Goal: Task Accomplishment & Management: Manage account settings

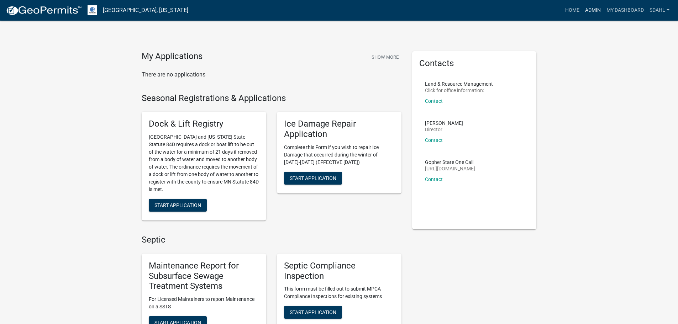
click at [592, 11] on link "Admin" at bounding box center [592, 11] width 21 height 14
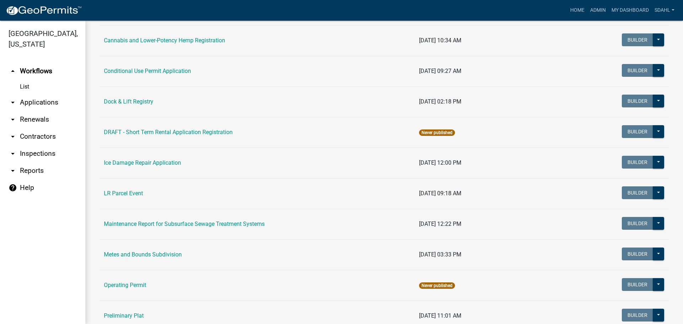
scroll to position [71, 0]
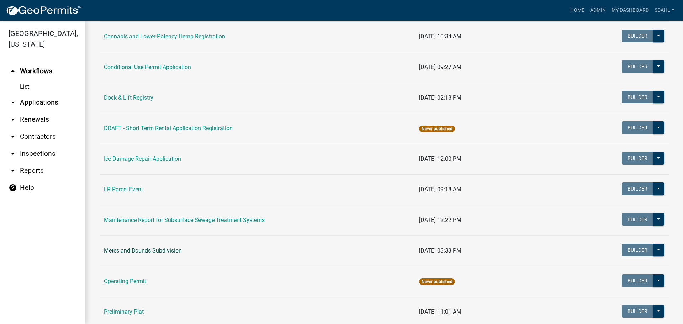
click at [166, 249] on link "Metes and Bounds Subdivision" at bounding box center [143, 250] width 78 height 7
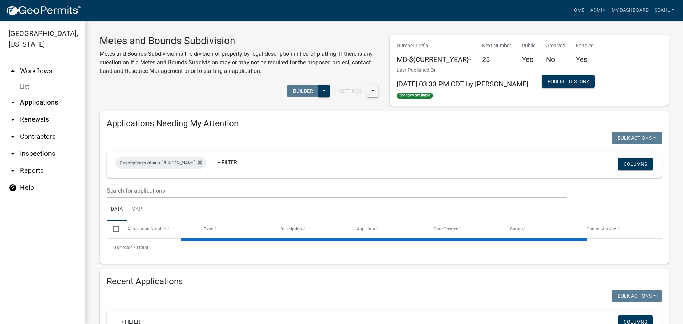
select select "3: 100"
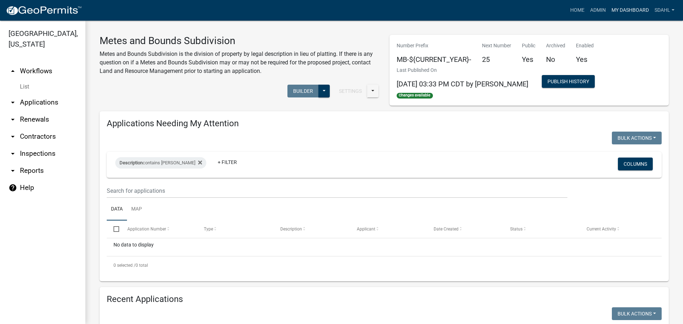
click at [627, 10] on link "My Dashboard" at bounding box center [630, 11] width 43 height 14
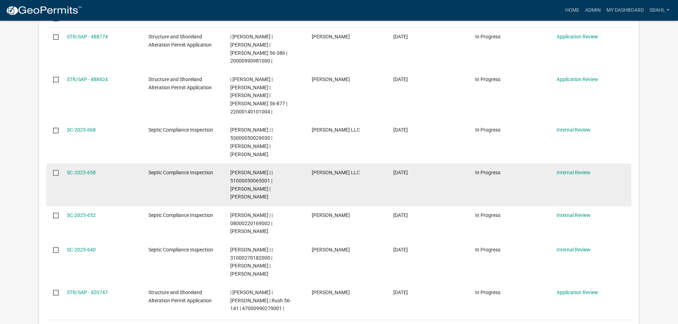
scroll to position [427, 0]
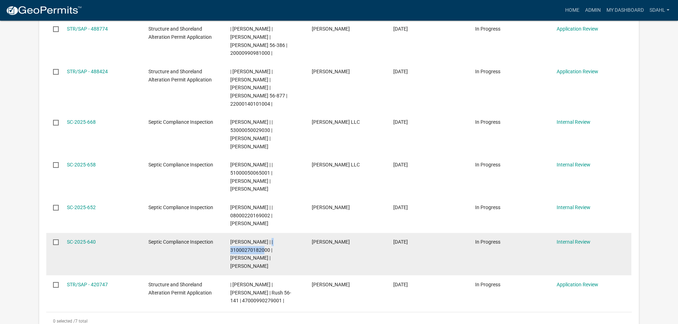
drag, startPoint x: 267, startPoint y: 202, endPoint x: 229, endPoint y: 204, distance: 37.4
click at [229, 233] on datatable-body-cell "Sheila Dahl | | 31000270182000 | CHARLES FREDERICK | PATRICIA FREDERICK" at bounding box center [264, 254] width 82 height 43
copy span "31000270182000"
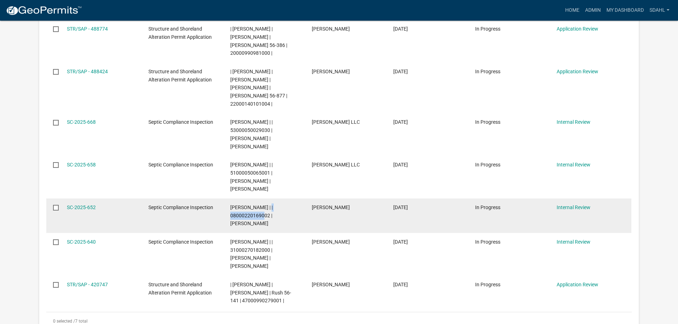
drag, startPoint x: 268, startPoint y: 167, endPoint x: 230, endPoint y: 167, distance: 38.8
click at [230, 199] on datatable-body-cell "Sheila Dahl | | 08000220169002 | BRUCE R HANSON" at bounding box center [264, 216] width 82 height 35
copy span "08000220169002"
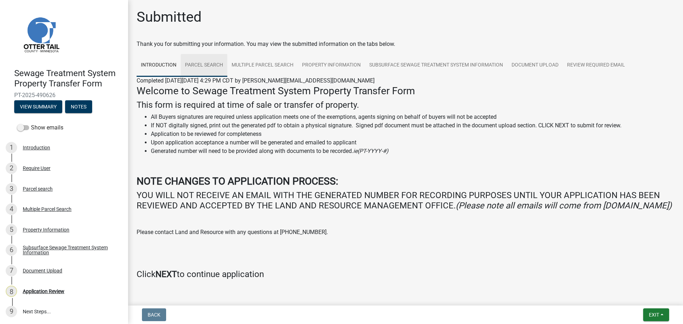
click at [212, 65] on link "Parcel search" at bounding box center [204, 65] width 47 height 23
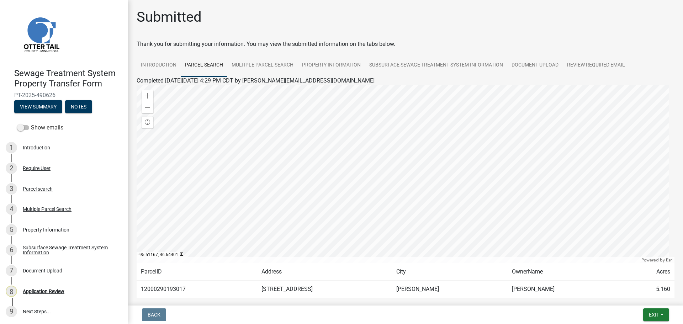
click at [157, 291] on td "12000290193017" at bounding box center [197, 289] width 121 height 17
copy td "12000290193017"
click at [269, 65] on link "Multiple Parcel Search" at bounding box center [262, 65] width 70 height 23
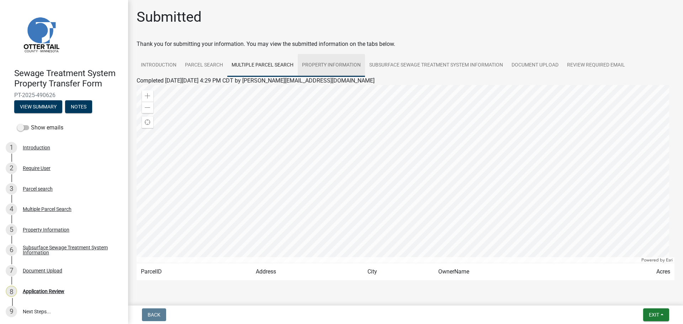
click at [333, 66] on link "Property Information" at bounding box center [331, 65] width 67 height 23
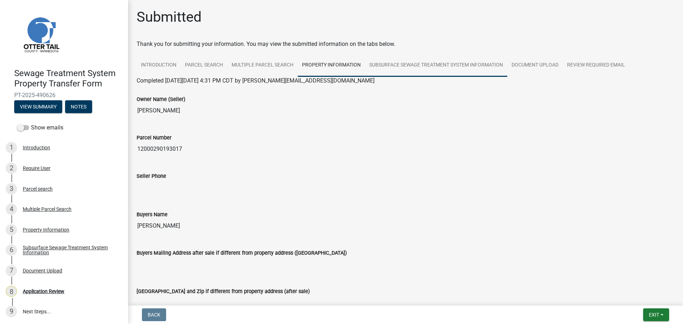
click at [451, 63] on link "Subsurface Sewage Treatment System Information" at bounding box center [436, 65] width 142 height 23
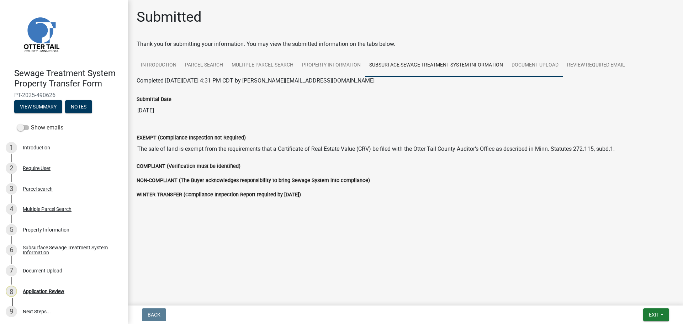
click at [542, 61] on link "Document Upload" at bounding box center [536, 65] width 56 height 23
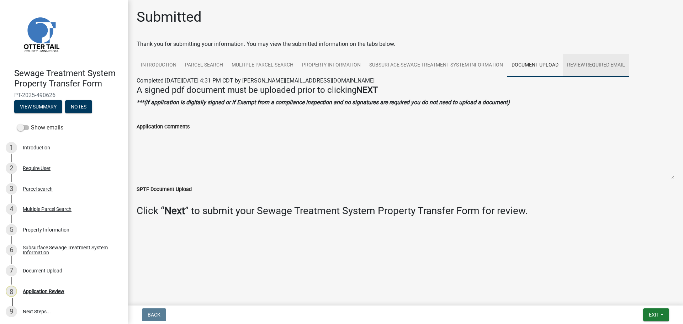
click at [609, 66] on link "Review Required Email" at bounding box center [596, 65] width 67 height 23
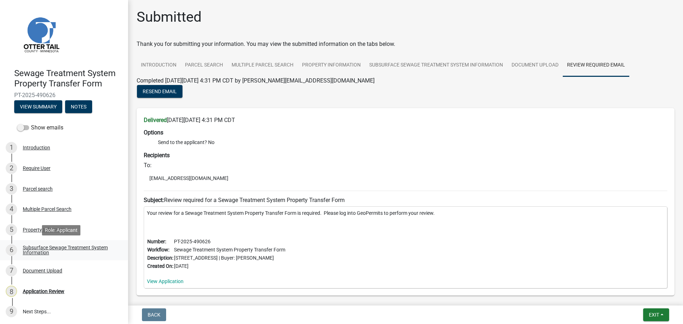
scroll to position [1, 0]
click at [36, 248] on div "Subsurface Sewage Treatment System Information" at bounding box center [70, 250] width 94 height 10
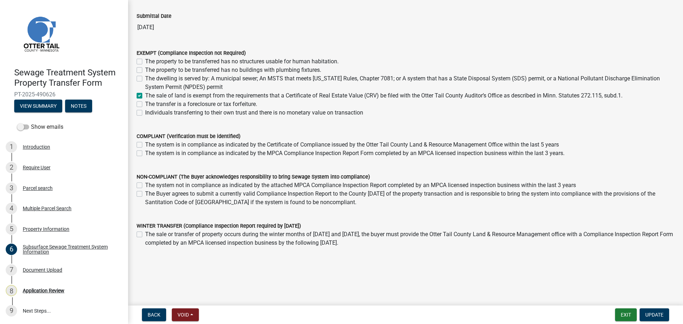
scroll to position [51, 0]
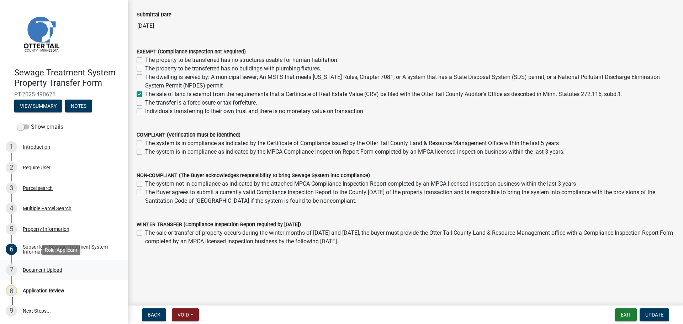
click at [32, 268] on div "Document Upload" at bounding box center [43, 270] width 40 height 5
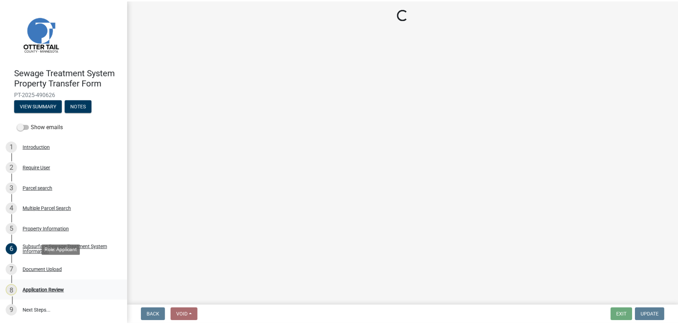
scroll to position [0, 0]
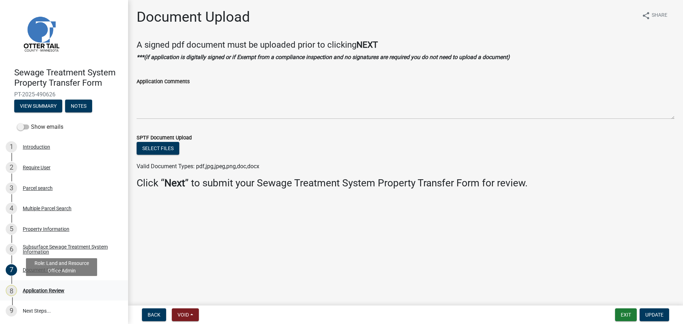
click at [44, 290] on div "Application Review" at bounding box center [44, 290] width 42 height 5
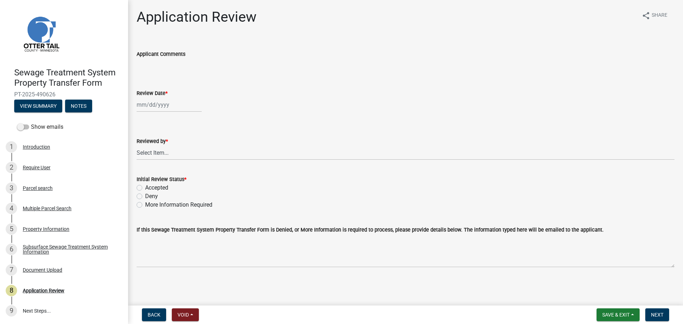
select select "10"
select select "2025"
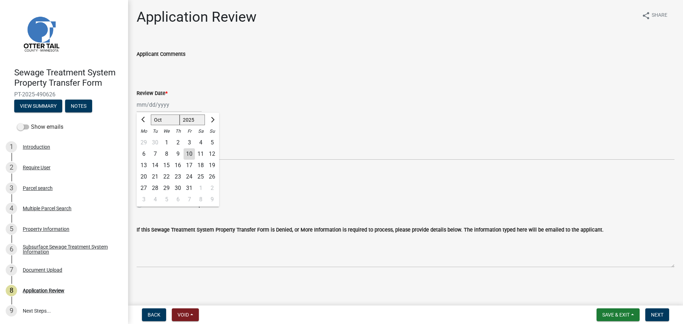
click at [156, 107] on div "Jan Feb Mar Apr May Jun Jul Aug Sep Oct Nov Dec 1525 1526 1527 1528 1529 1530 1…" at bounding box center [169, 105] width 65 height 15
click at [186, 154] on div "10" at bounding box center [189, 153] width 11 height 11
type input "10/10/2025"
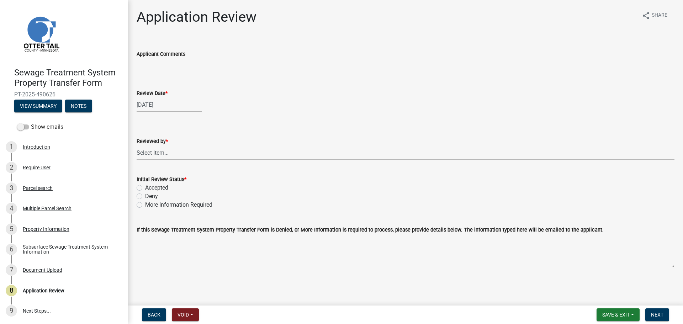
click at [186, 154] on select "Select Item... Alexis Newark Amy Busko Andrea Perales Brittany Tollefson Christ…" at bounding box center [406, 153] width 538 height 15
click at [137, 146] on select "Select Item... Alexis Newark Amy Busko Andrea Perales Brittany Tollefson Christ…" at bounding box center [406, 153] width 538 height 15
select select "67745ee8-7159-4960-80f9-a638286b467c"
click at [162, 190] on label "Accepted" at bounding box center [156, 188] width 23 height 9
click at [150, 188] on input "Accepted" at bounding box center [147, 186] width 5 height 5
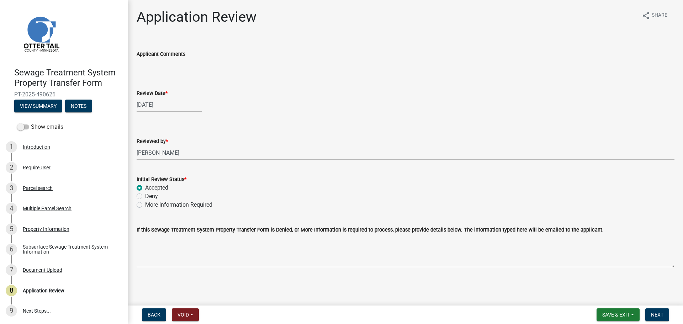
radio input "true"
click at [658, 313] on span "Next" at bounding box center [657, 315] width 12 height 6
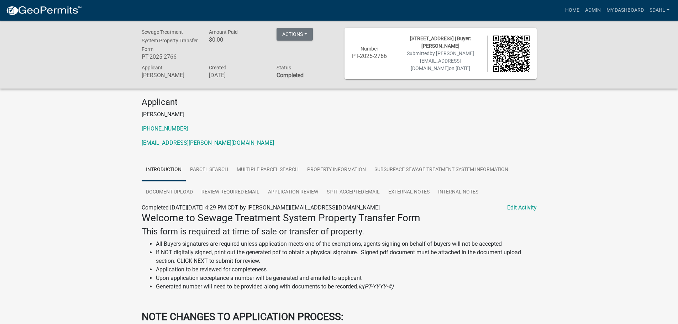
click at [587, 117] on div "Sewage Treatment System Property Transfer Form PT-2025-2766 Amount Paid $0.00 A…" at bounding box center [339, 237] width 678 height 432
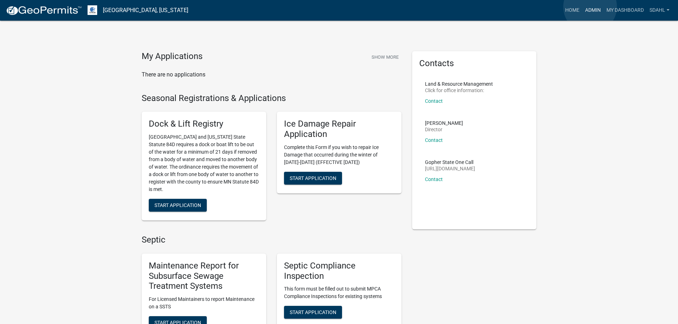
click at [590, 7] on link "Admin" at bounding box center [592, 11] width 21 height 14
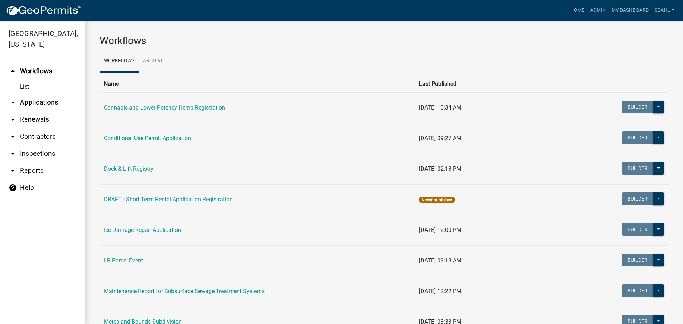
click at [49, 100] on link "arrow_drop_down Applications" at bounding box center [42, 102] width 85 height 17
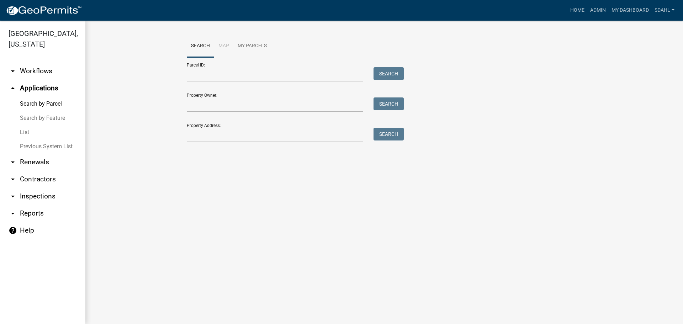
click at [268, 68] on div "Parcel ID: Search" at bounding box center [294, 69] width 214 height 25
click at [264, 72] on input "Parcel ID:" at bounding box center [275, 74] width 176 height 15
paste input "31000270182000"
type input "31000270182000"
click at [387, 73] on button "Search" at bounding box center [389, 73] width 30 height 13
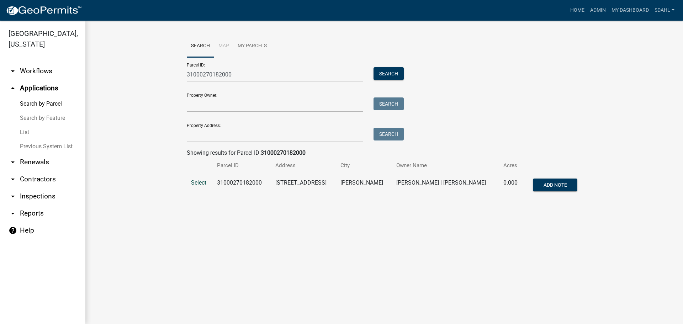
click at [199, 183] on span "Select" at bounding box center [198, 182] width 15 height 7
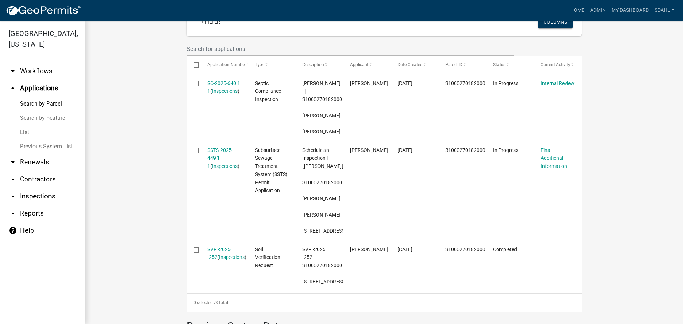
scroll to position [178, 0]
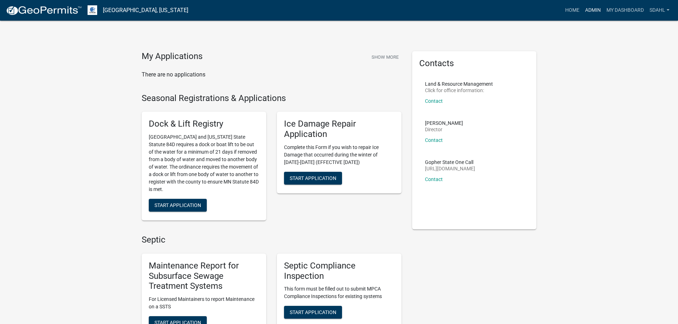
click at [593, 10] on link "Admin" at bounding box center [592, 11] width 21 height 14
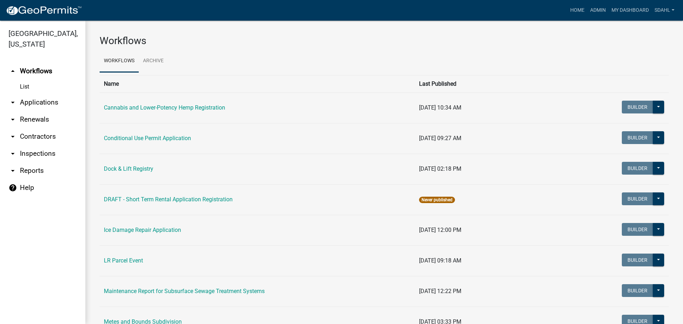
click at [48, 103] on link "arrow_drop_down Applications" at bounding box center [42, 102] width 85 height 17
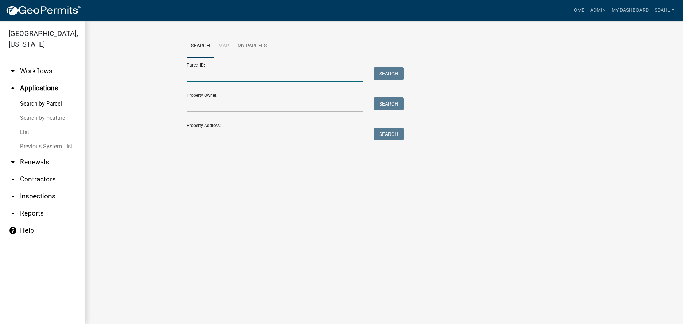
click at [220, 73] on input "Parcel ID:" at bounding box center [275, 74] width 176 height 15
paste input "08000220169002"
type input "08000220169002"
click at [385, 73] on button "Search" at bounding box center [389, 73] width 30 height 13
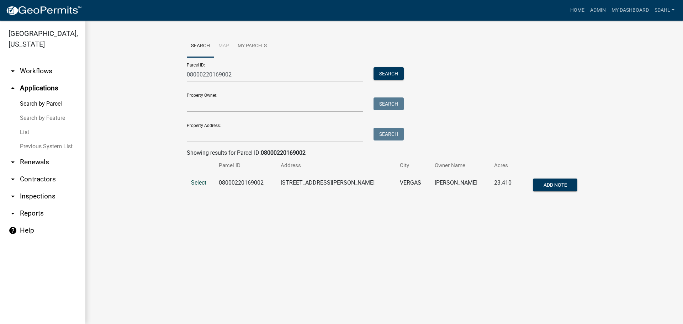
click at [203, 181] on span "Select" at bounding box center [198, 182] width 15 height 7
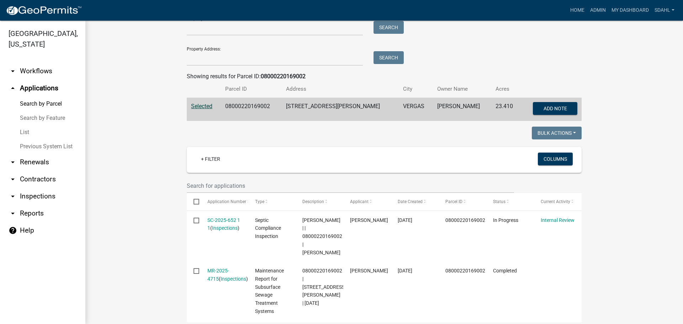
scroll to position [142, 0]
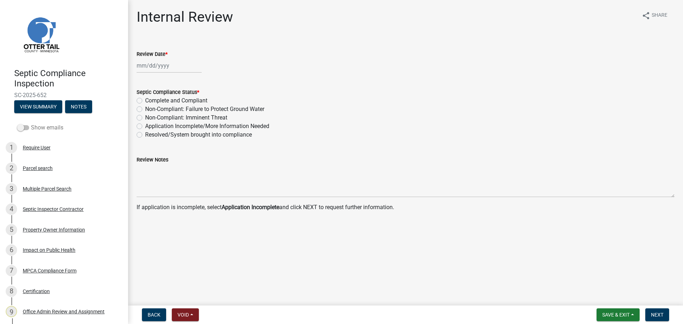
click at [37, 126] on label "Show emails" at bounding box center [40, 128] width 46 height 9
click at [31, 124] on input "Show emails" at bounding box center [31, 124] width 0 height 0
click at [38, 166] on div "Parcel search" at bounding box center [38, 168] width 30 height 5
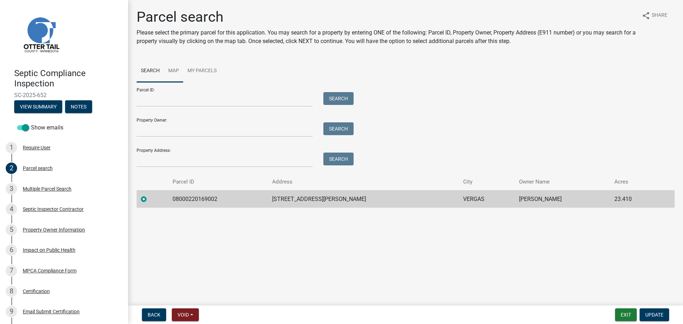
click at [175, 70] on link "Map" at bounding box center [173, 71] width 19 height 23
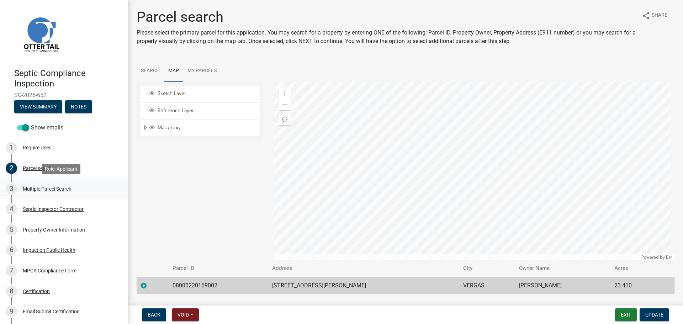
click at [48, 189] on div "Multiple Parcel Search" at bounding box center [47, 189] width 49 height 5
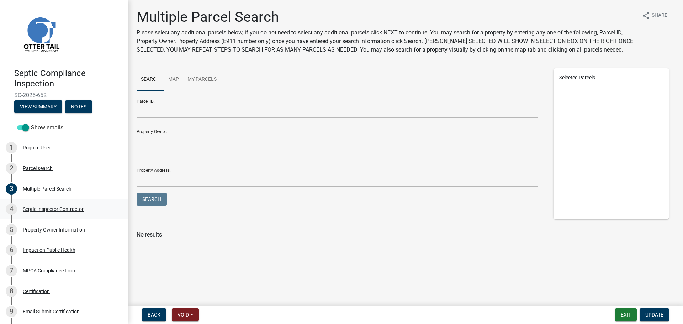
click at [45, 207] on div "Septic Inspector Contractor" at bounding box center [53, 209] width 61 height 5
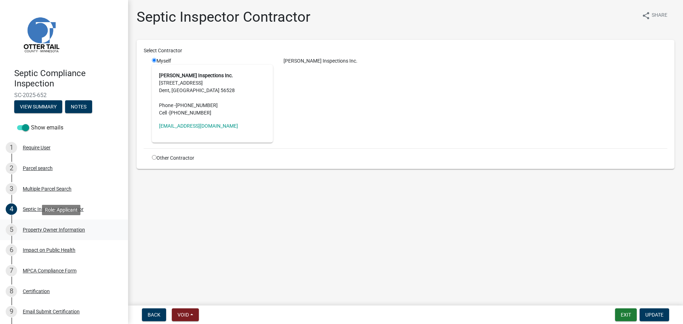
click at [43, 230] on div "Property Owner Information" at bounding box center [54, 229] width 62 height 5
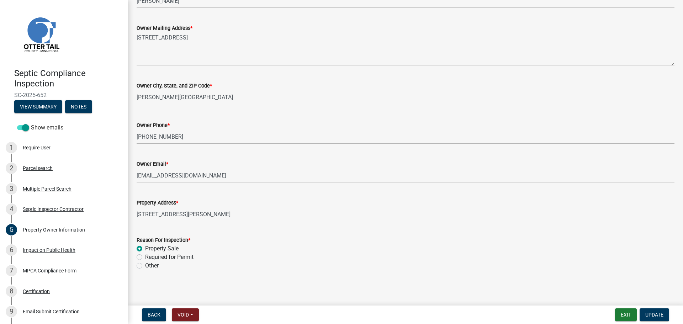
scroll to position [151, 0]
drag, startPoint x: 56, startPoint y: 246, endPoint x: 50, endPoint y: 251, distance: 7.3
click at [54, 248] on div "6 Impact on Public Health" at bounding box center [61, 250] width 111 height 11
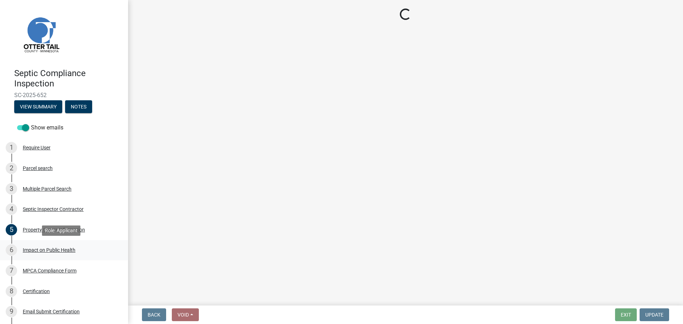
scroll to position [0, 0]
select select "9c5ef684-d0d4-4879-ab12-905ddbd81a72"
select select "7d491a2b-e9f0-4952-b474-53ca749b22af"
select select "6e07b46b-a403-4f3e-b4fc-218acc732c01"
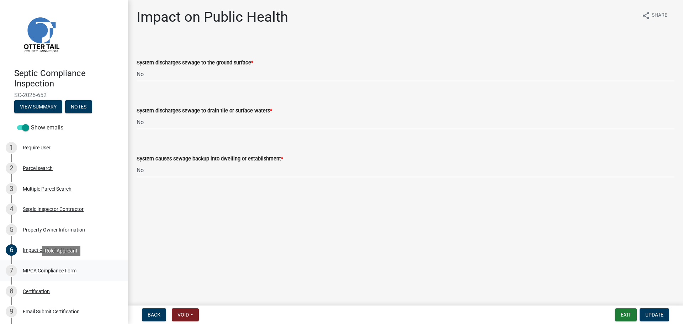
click at [57, 271] on div "MPCA Compliance Form" at bounding box center [50, 270] width 54 height 5
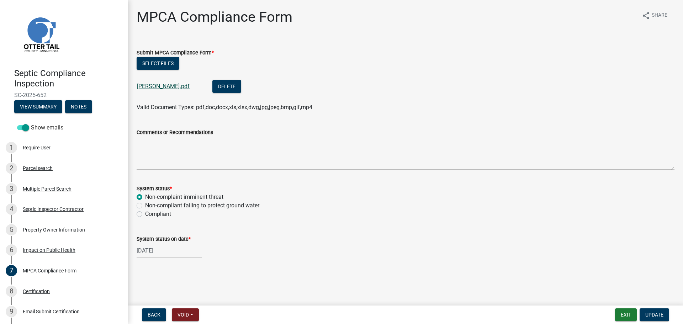
click at [167, 86] on link "Hanson Bruce.pdf" at bounding box center [163, 86] width 53 height 7
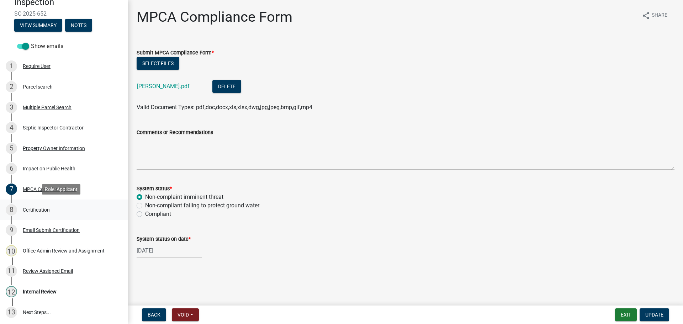
scroll to position [83, 0]
click at [38, 208] on div "Certification" at bounding box center [36, 208] width 27 height 5
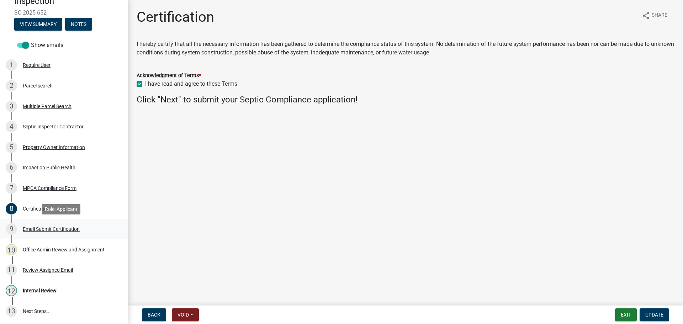
click at [59, 229] on div "Email Submit Certification" at bounding box center [51, 229] width 57 height 5
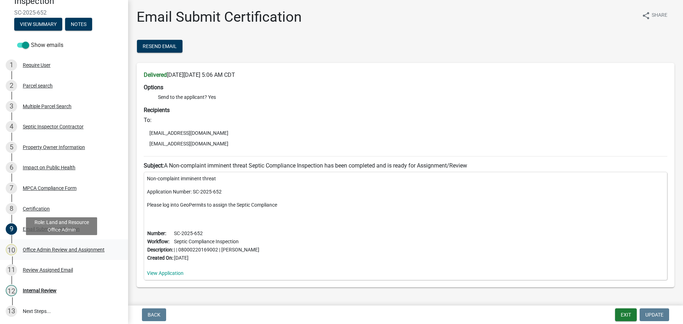
click at [68, 250] on div "Office Admin Review and Assignment" at bounding box center [64, 249] width 82 height 5
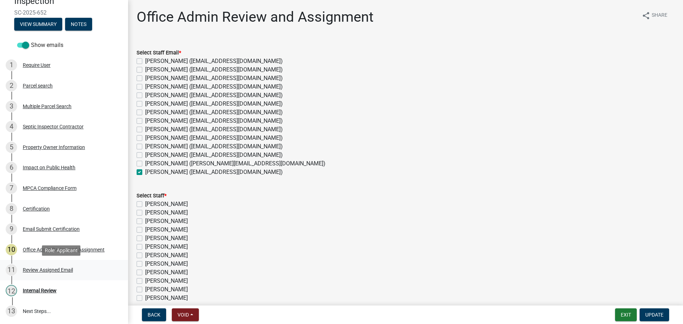
click at [48, 268] on div "Review Assigned Email" at bounding box center [48, 270] width 50 height 5
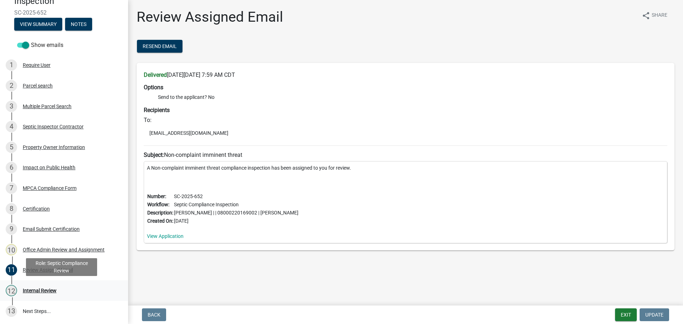
click at [40, 291] on div "Internal Review" at bounding box center [40, 290] width 34 height 5
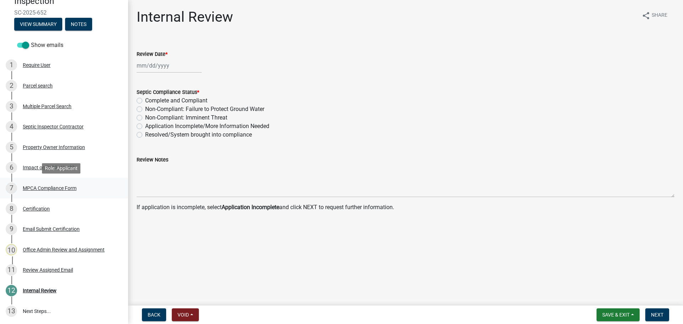
click at [50, 189] on div "MPCA Compliance Form" at bounding box center [50, 188] width 54 height 5
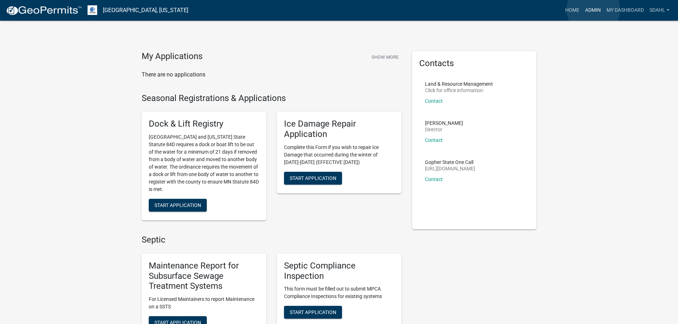
click at [593, 9] on link "Admin" at bounding box center [592, 11] width 21 height 14
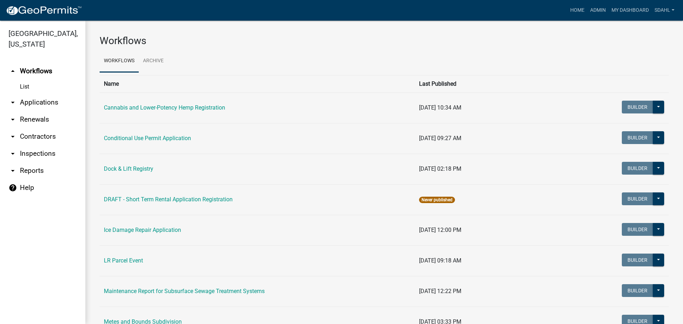
click at [58, 104] on link "arrow_drop_down Applications" at bounding box center [42, 102] width 85 height 17
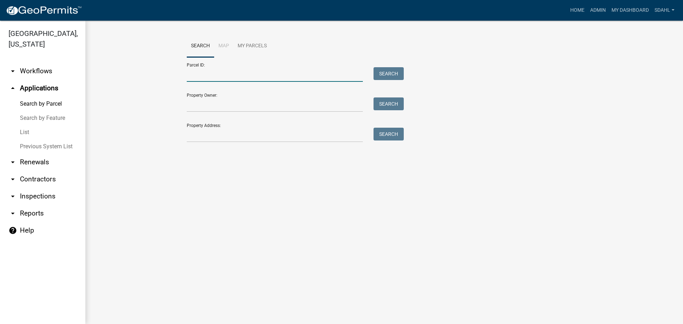
click at [205, 74] on input "Parcel ID:" at bounding box center [275, 74] width 176 height 15
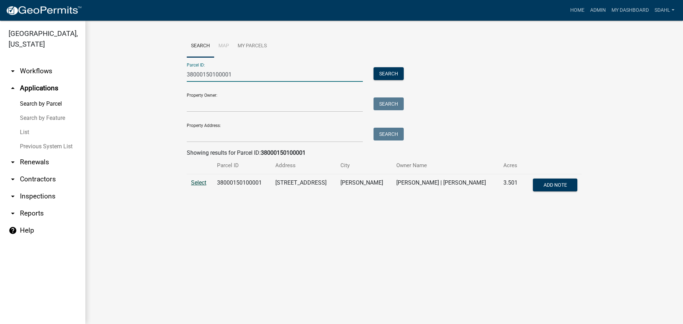
type input "38000150100001"
click at [195, 183] on span "Select" at bounding box center [198, 182] width 15 height 7
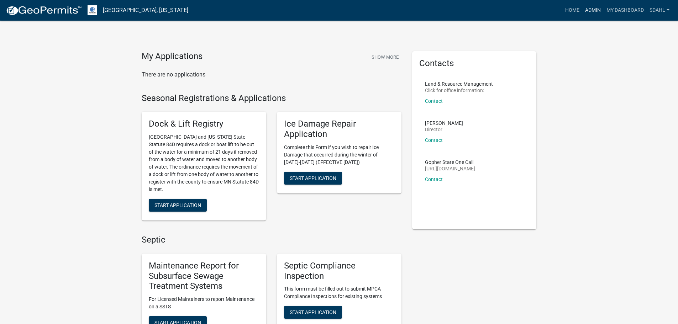
drag, startPoint x: 594, startPoint y: 10, endPoint x: 555, endPoint y: 26, distance: 42.2
click at [593, 11] on link "Admin" at bounding box center [592, 11] width 21 height 14
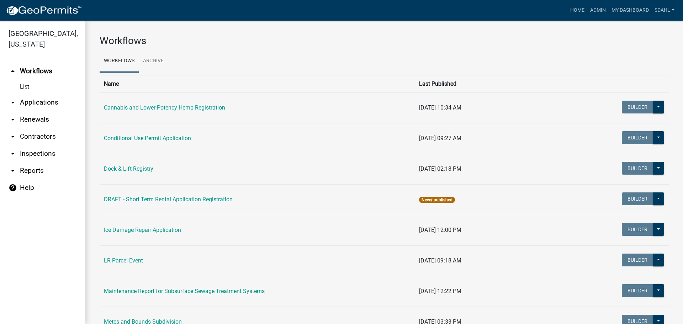
click at [49, 101] on link "arrow_drop_down Applications" at bounding box center [42, 102] width 85 height 17
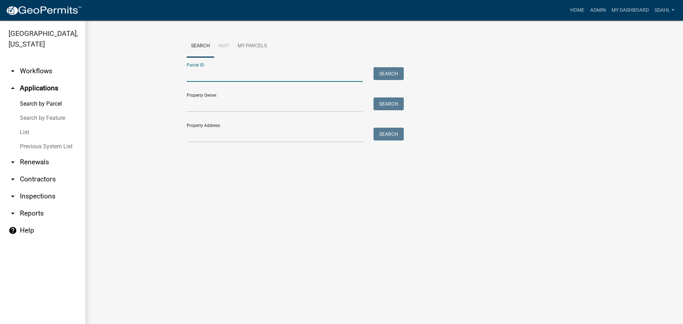
click at [246, 76] on input "Parcel ID:" at bounding box center [275, 74] width 176 height 15
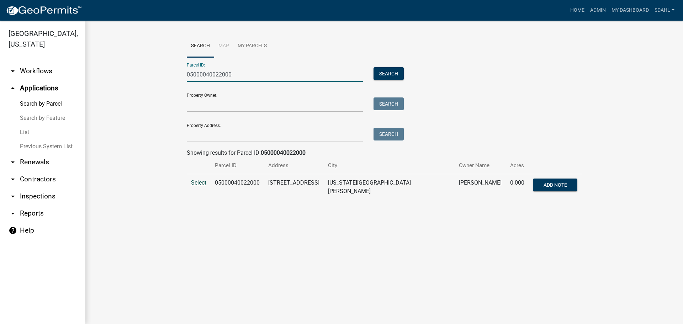
type input "05000040022000"
click at [201, 183] on span "Select" at bounding box center [198, 182] width 15 height 7
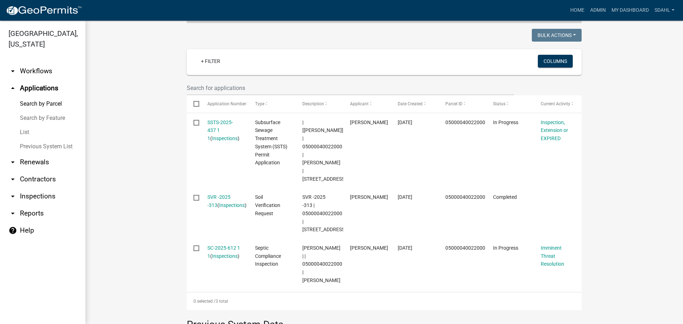
scroll to position [178, 0]
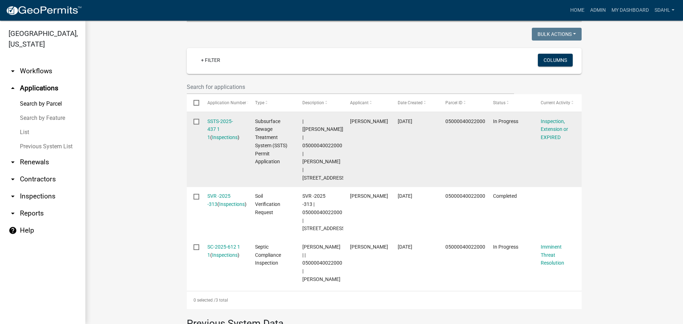
click at [320, 135] on span "| [[PERSON_NAME]] | 05000040022000 | [PERSON_NAME] | [STREET_ADDRESS]" at bounding box center [325, 150] width 44 height 62
click at [320, 135] on span "| [Elizabeth Plaster] | 05000040022000 | TRACY FILIPI | 39842 CO HWY 19" at bounding box center [325, 150] width 44 height 62
copy span "05000040022000"
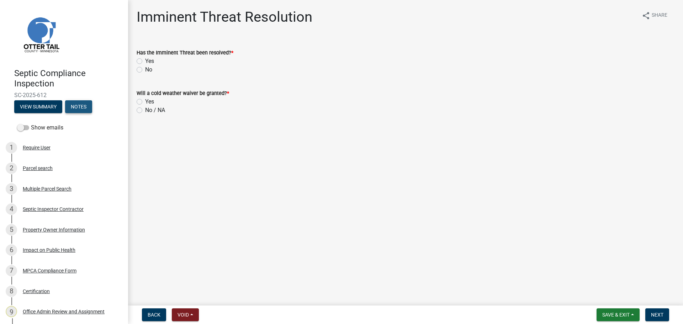
click at [81, 106] on button "Notes" at bounding box center [78, 106] width 27 height 13
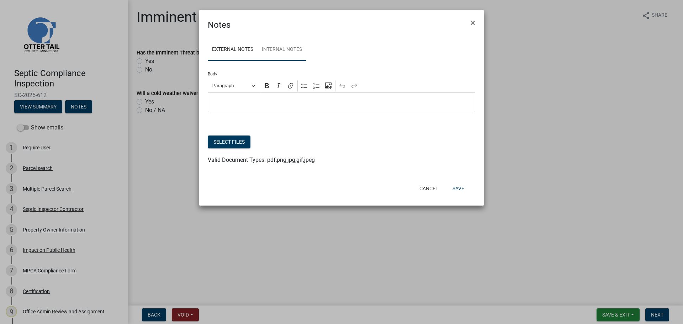
click at [283, 53] on link "Internal Notes" at bounding box center [282, 49] width 49 height 23
click at [263, 102] on p "Editor editing area: main. Press Alt+0 for help." at bounding box center [342, 102] width 260 height 9
click at [236, 143] on button "Select files" at bounding box center [229, 142] width 43 height 13
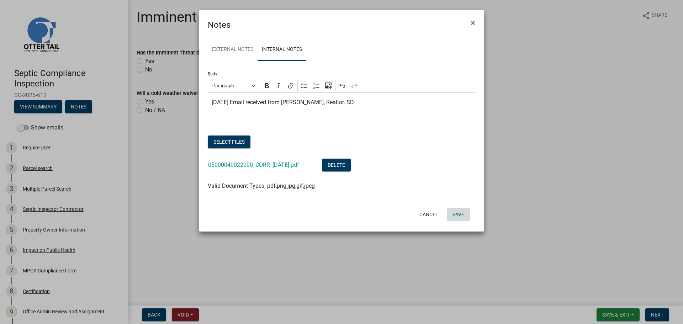
click at [458, 214] on button "Save" at bounding box center [458, 214] width 23 height 13
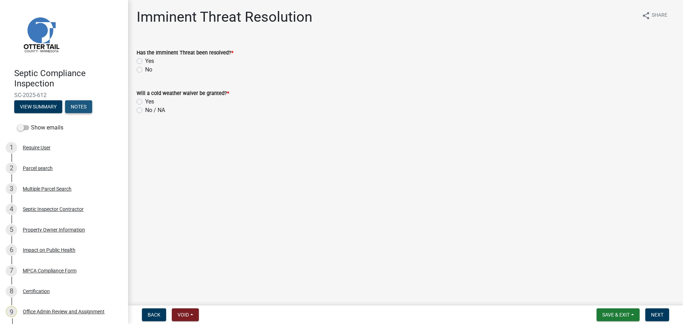
click at [76, 107] on button "Notes" at bounding box center [78, 106] width 27 height 13
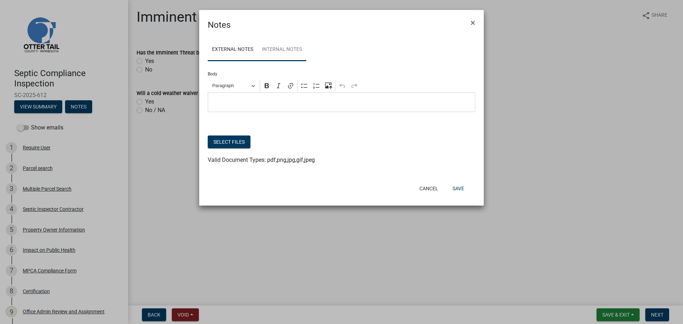
click at [291, 51] on link "Internal Notes" at bounding box center [282, 49] width 49 height 23
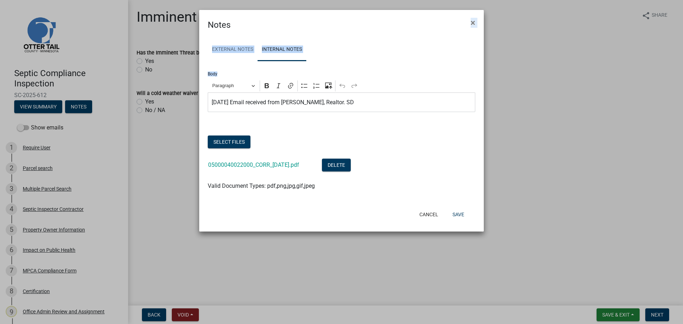
drag, startPoint x: 362, startPoint y: 21, endPoint x: 367, endPoint y: 90, distance: 69.6
click at [367, 90] on form "Notes × External Notes Internal Notes Body Rich Text Editor Paragraph Bold Ital…" at bounding box center [341, 117] width 285 height 215
click at [369, 37] on div "External Notes Internal Notes Body Rich Text Editor Paragraph Bold Italic Link …" at bounding box center [341, 118] width 285 height 174
drag, startPoint x: 341, startPoint y: 20, endPoint x: 333, endPoint y: 52, distance: 33.6
click at [333, 52] on form "Notes × External Notes Internal Notes Body Rich Text Editor Paragraph Bold Ital…" at bounding box center [341, 117] width 285 height 215
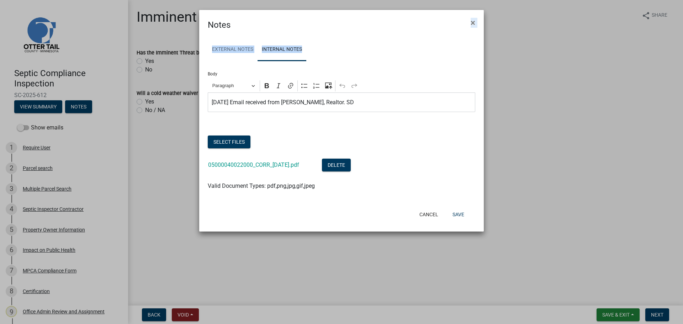
click at [338, 31] on div "Notes ×" at bounding box center [341, 20] width 285 height 21
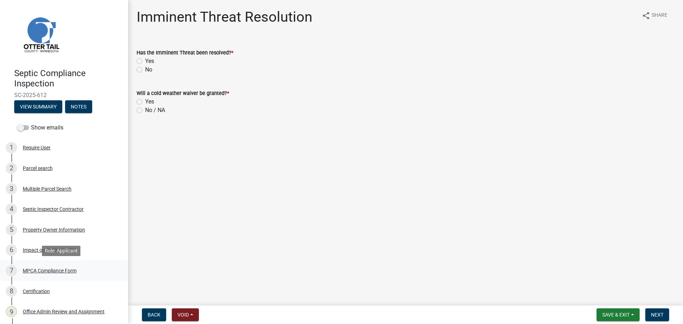
click at [59, 270] on div "MPCA Compliance Form" at bounding box center [50, 270] width 54 height 5
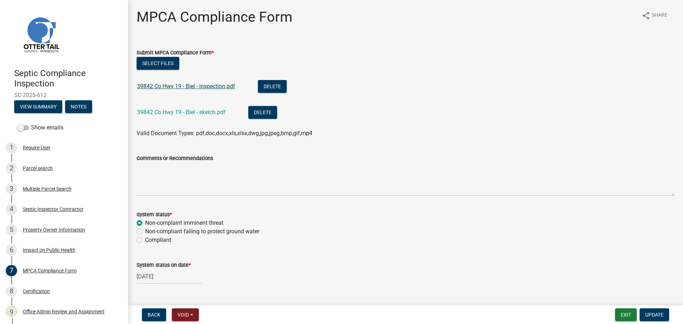
click at [217, 87] on link "39842 Co Hwy 19 - Biel - inspection.pdf" at bounding box center [186, 86] width 98 height 7
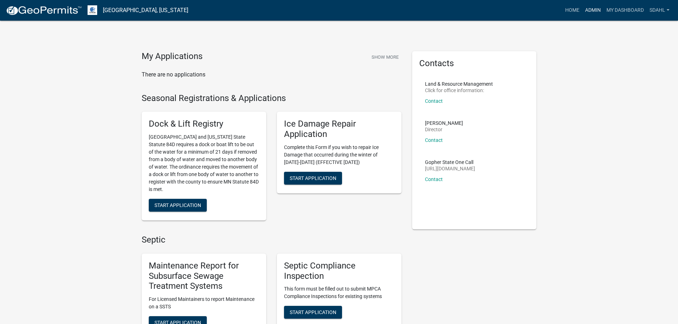
click at [585, 10] on link "Admin" at bounding box center [592, 11] width 21 height 14
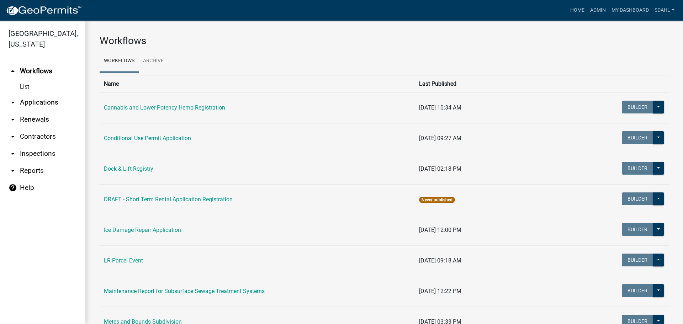
click at [42, 101] on link "arrow_drop_down Applications" at bounding box center [42, 102] width 85 height 17
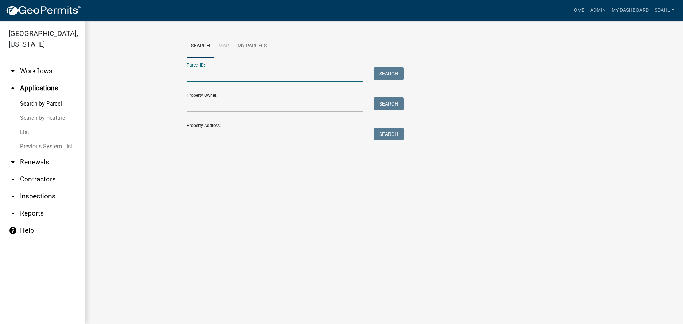
click at [207, 78] on input "Parcel ID:" at bounding box center [275, 74] width 176 height 15
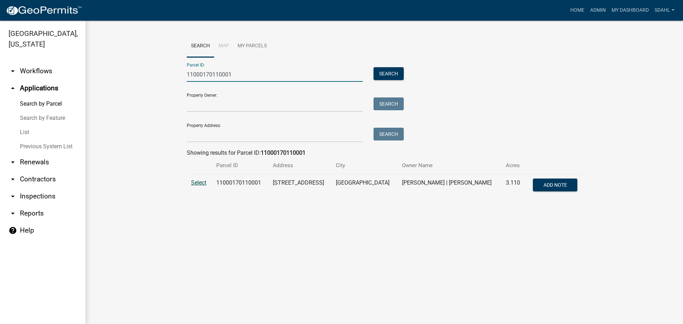
type input "11000170110001"
click at [199, 185] on span "Select" at bounding box center [198, 182] width 15 height 7
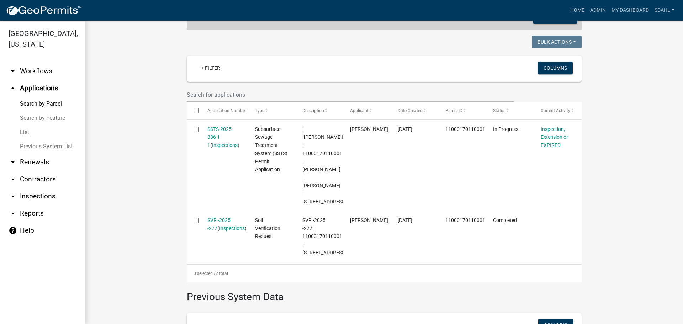
scroll to position [178, 0]
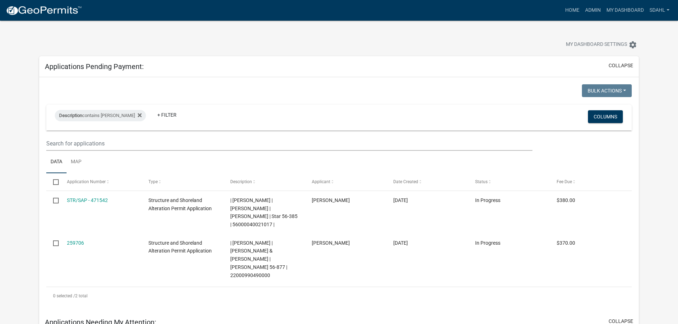
scroll to position [427, 0]
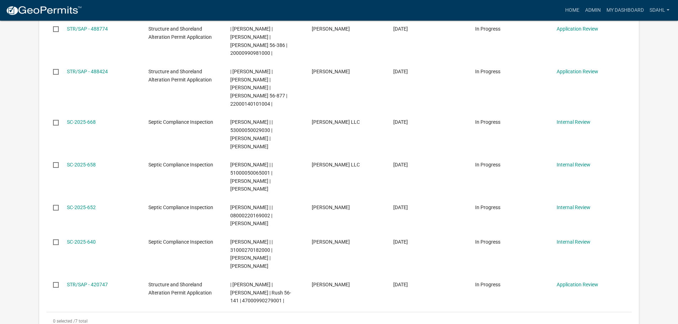
click at [273, 286] on div "Bulk Actions Void Expire Lock Withdraw Description contains [PERSON_NAME] Curre…" at bounding box center [339, 122] width 600 height 432
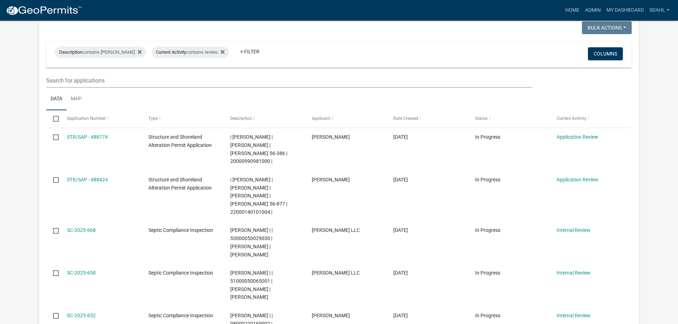
scroll to position [285, 0]
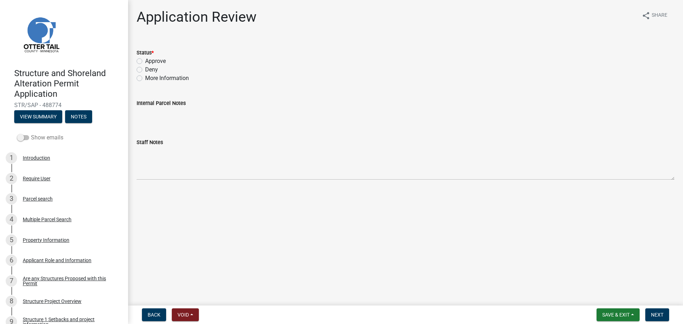
click at [53, 138] on label "Show emails" at bounding box center [40, 137] width 46 height 9
click at [31, 133] on input "Show emails" at bounding box center [31, 133] width 0 height 0
click at [46, 117] on button "View Summary" at bounding box center [38, 116] width 48 height 13
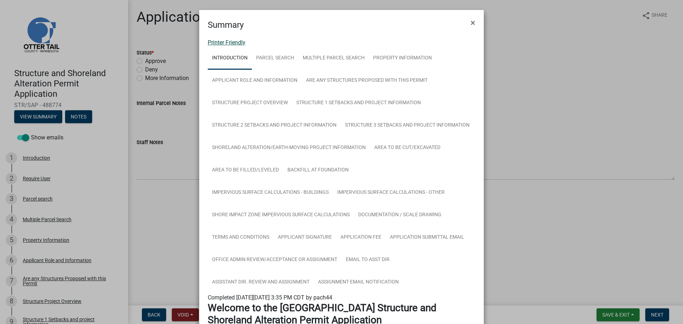
click at [225, 45] on link "Printer Friendly" at bounding box center [227, 42] width 38 height 7
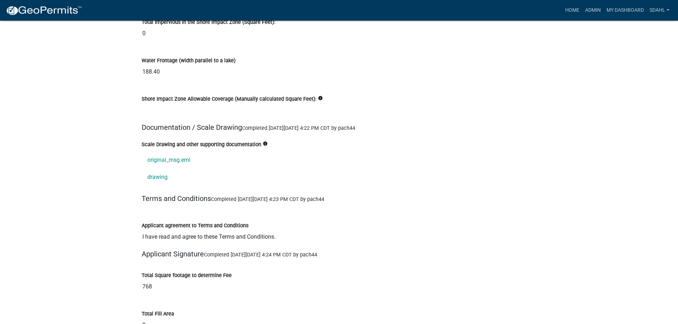
scroll to position [8008, 0]
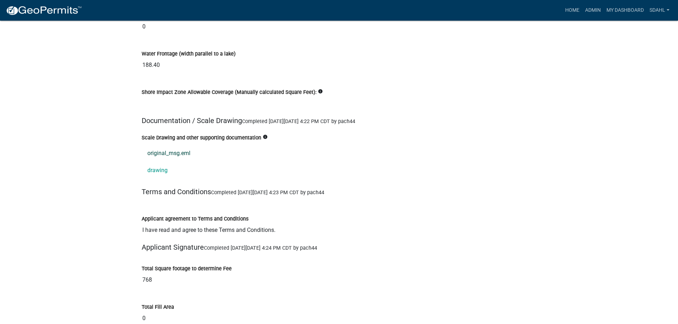
click at [178, 145] on link "original_msg.eml" at bounding box center [339, 153] width 395 height 17
click at [185, 145] on link "original_msg.eml" at bounding box center [339, 153] width 395 height 17
click at [154, 162] on link "drawing" at bounding box center [339, 170] width 395 height 17
drag, startPoint x: 163, startPoint y: 141, endPoint x: 277, endPoint y: 139, distance: 113.6
click at [277, 145] on link "original_msg.eml" at bounding box center [339, 153] width 395 height 17
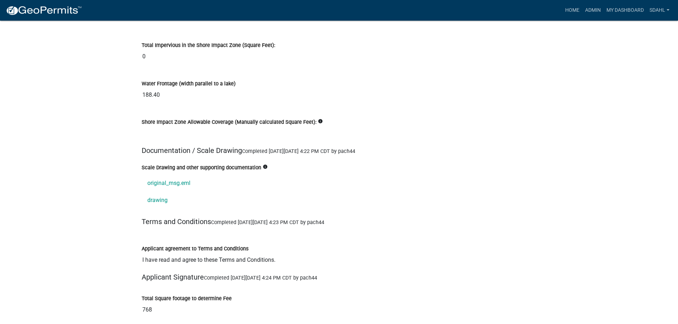
scroll to position [7973, 0]
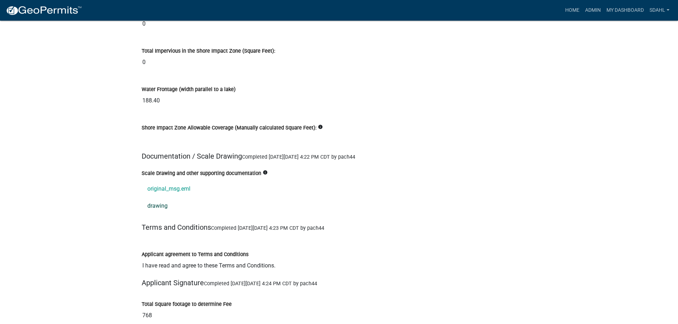
drag, startPoint x: 158, startPoint y: 196, endPoint x: 307, endPoint y: 186, distance: 149.8
click at [307, 198] on link "drawing" at bounding box center [339, 206] width 395 height 17
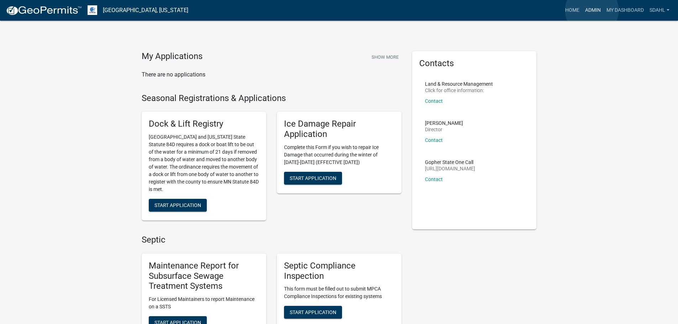
drag, startPoint x: 592, startPoint y: 10, endPoint x: 589, endPoint y: 16, distance: 6.7
click at [592, 10] on link "Admin" at bounding box center [592, 11] width 21 height 14
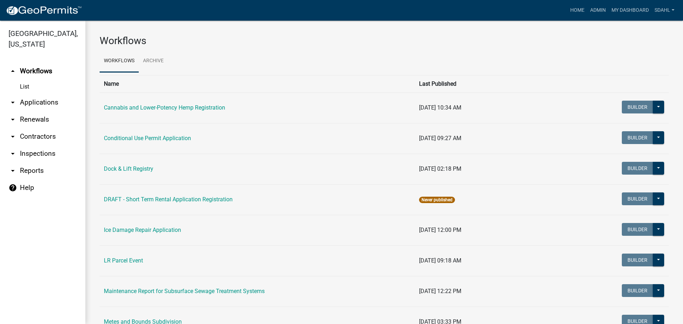
click at [46, 102] on link "arrow_drop_down Applications" at bounding box center [42, 102] width 85 height 17
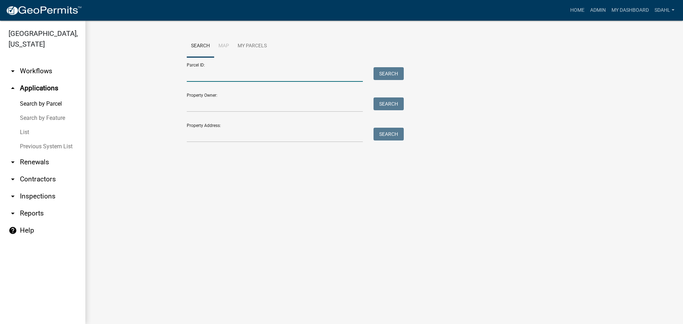
click at [223, 75] on input "Parcel ID:" at bounding box center [275, 74] width 176 height 15
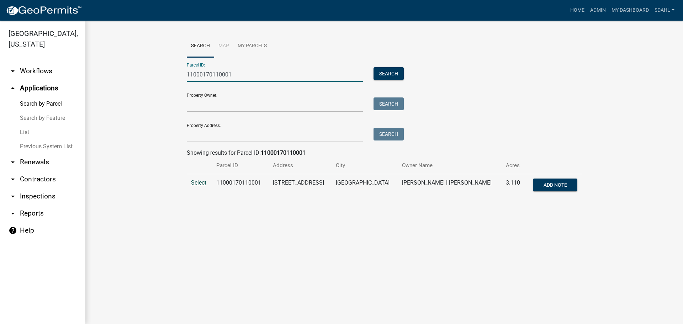
type input "11000170110001"
click at [197, 183] on span "Select" at bounding box center [198, 182] width 15 height 7
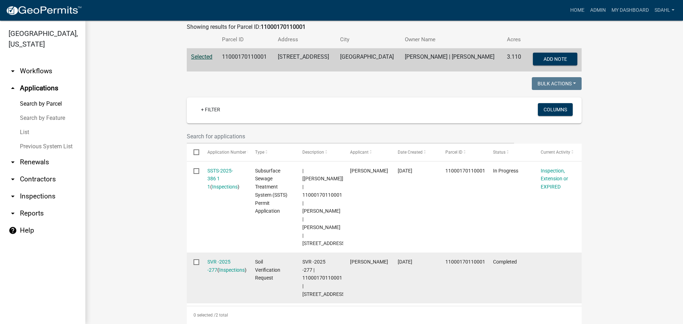
scroll to position [162, 0]
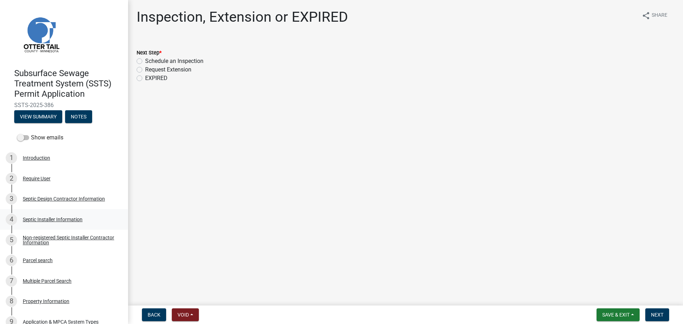
click at [50, 220] on div "Septic Installer Information" at bounding box center [53, 219] width 60 height 5
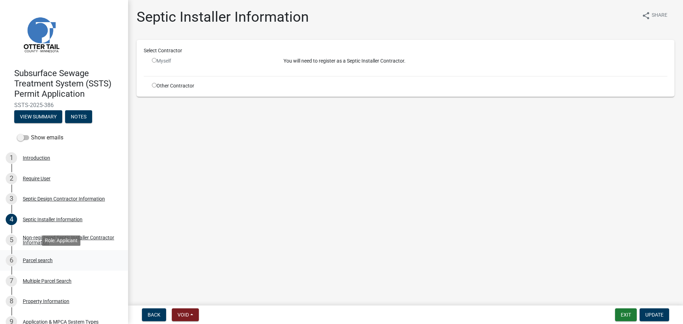
click at [43, 259] on div "Parcel search" at bounding box center [38, 260] width 30 height 5
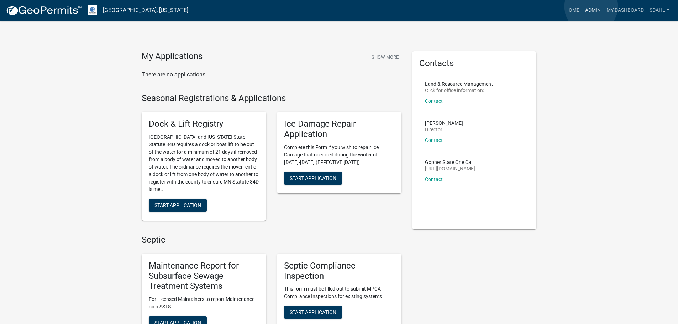
click at [591, 6] on link "Admin" at bounding box center [592, 11] width 21 height 14
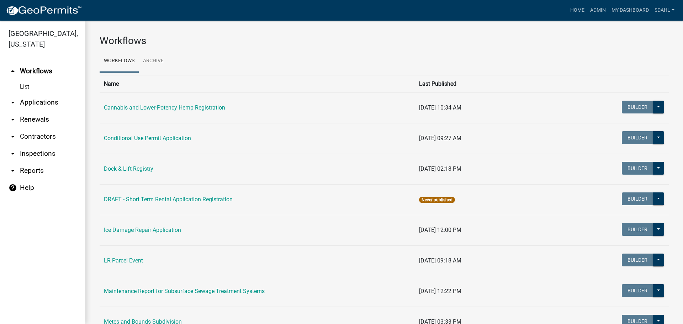
click at [42, 103] on link "arrow_drop_down Applications" at bounding box center [42, 102] width 85 height 17
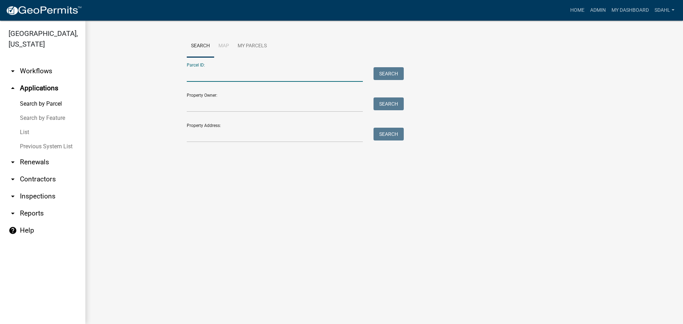
click at [225, 78] on input "Parcel ID:" at bounding box center [275, 74] width 176 height 15
paste input "20000990981000"
type input "20000990981000"
click at [390, 70] on button "Search" at bounding box center [389, 73] width 30 height 13
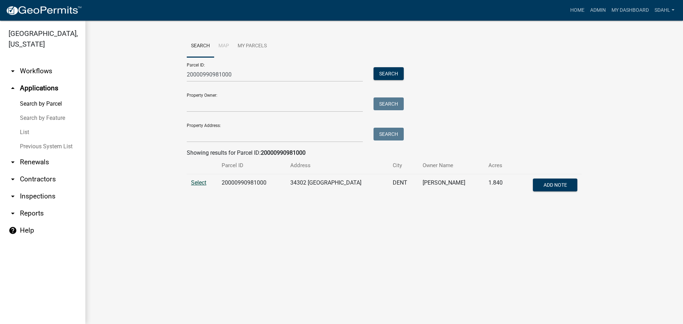
click at [197, 182] on span "Select" at bounding box center [198, 182] width 15 height 7
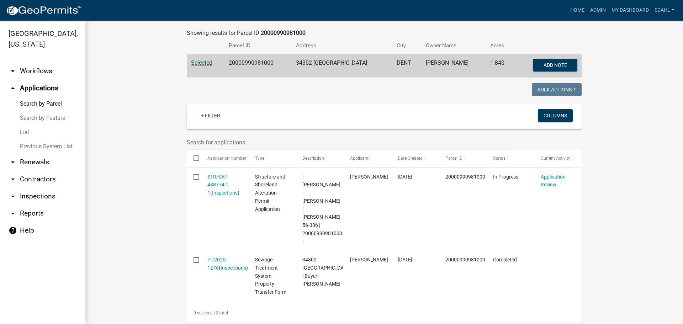
scroll to position [142, 0]
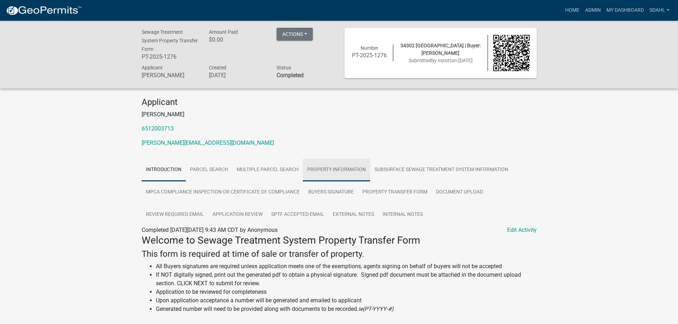
click at [345, 170] on link "Property Information" at bounding box center [336, 170] width 67 height 23
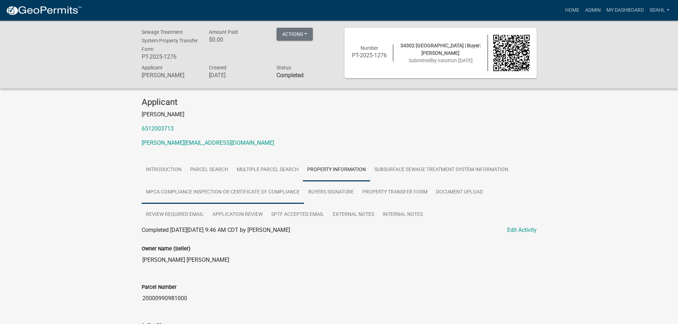
click at [269, 193] on link "MPCA Compliance Inspection or Certificate of Compliance" at bounding box center [223, 192] width 162 height 23
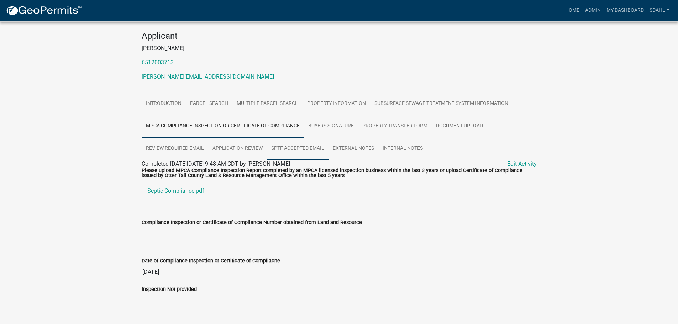
scroll to position [72, 0]
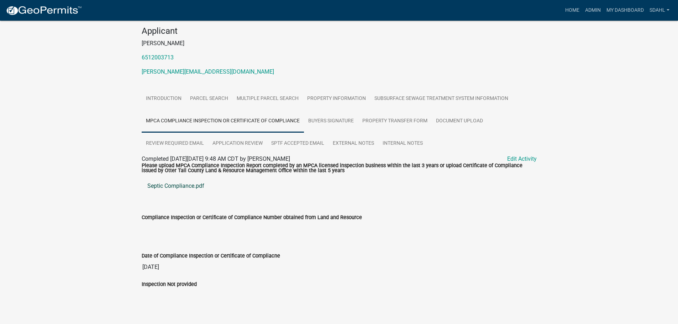
click at [188, 185] on link "Septic Compliance.pdf" at bounding box center [339, 186] width 395 height 17
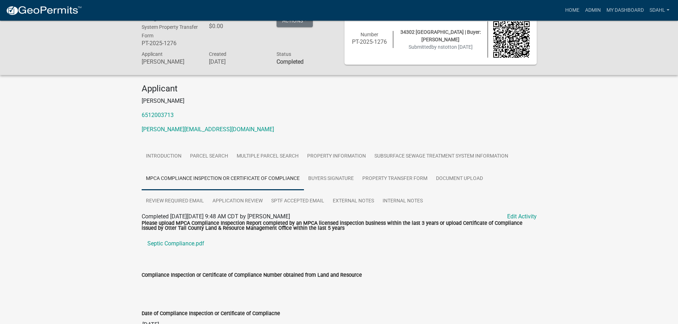
scroll to position [0, 0]
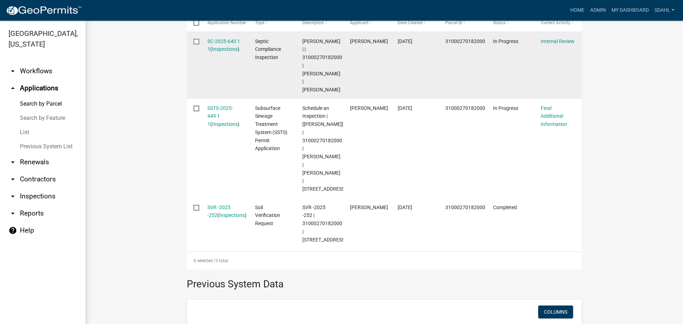
scroll to position [285, 0]
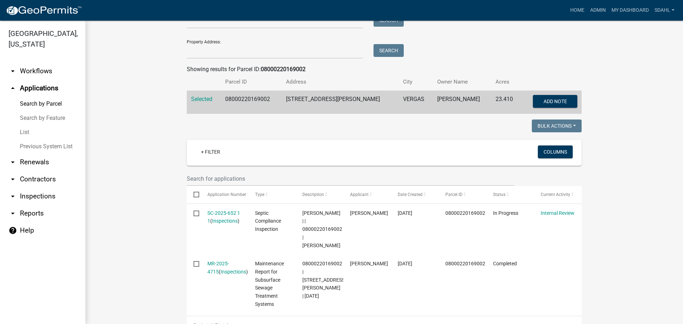
scroll to position [71, 0]
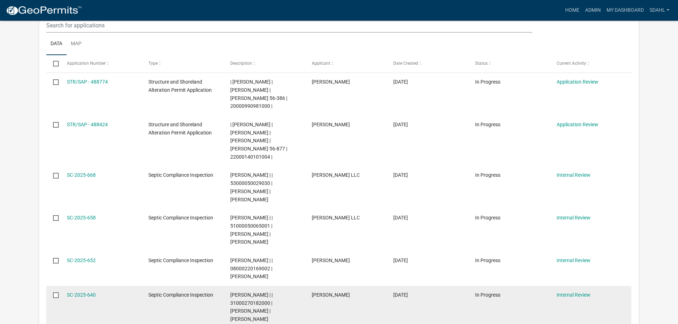
scroll to position [392, 0]
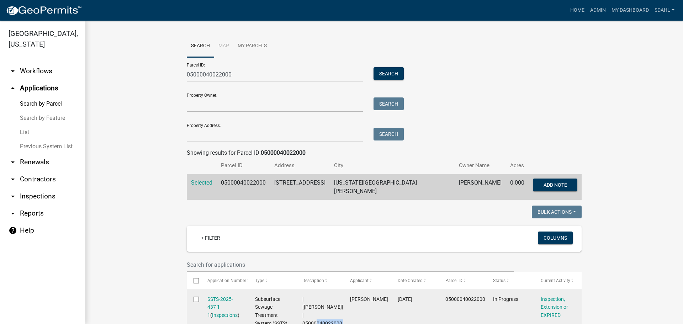
scroll to position [178, 0]
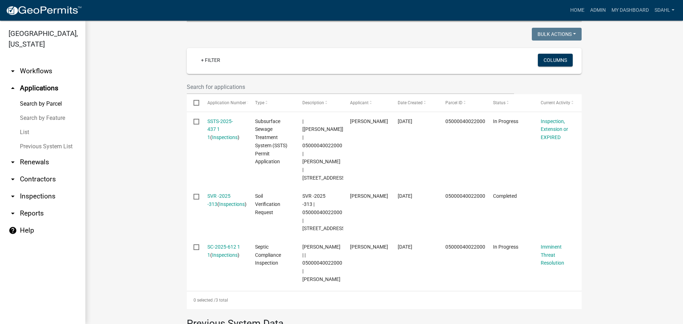
click at [609, 95] on wm-workflow-application-search-view "Search Map My Parcels Parcel ID: 05000040022000 Search Property Owner: Search P…" at bounding box center [384, 148] width 569 height 583
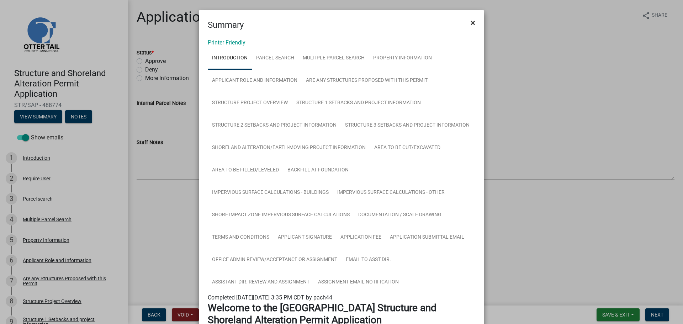
click at [471, 21] on span "×" at bounding box center [473, 23] width 5 height 10
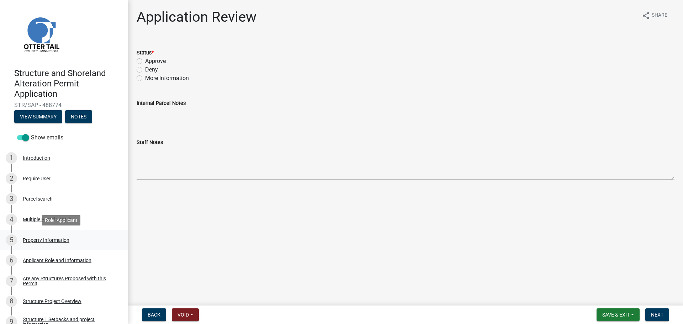
click at [33, 242] on div "Property Information" at bounding box center [46, 240] width 47 height 5
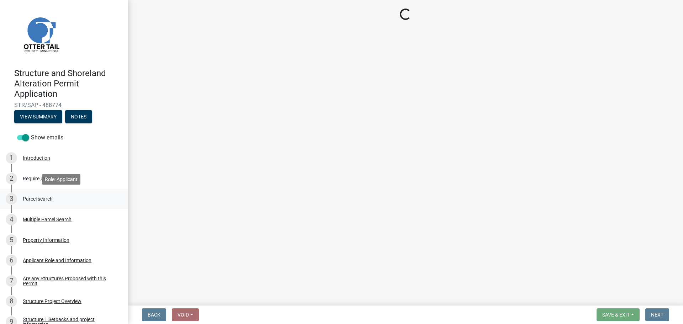
select select "b73ab6c9-13da-4ae0-a187-6b3beb0d3f22"
select select "bc95ce3f-9706-43bd-97a5-80c1e912429f"
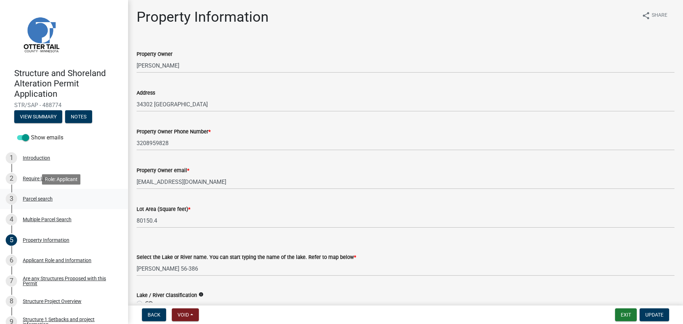
click at [40, 200] on div "Parcel search" at bounding box center [38, 198] width 30 height 5
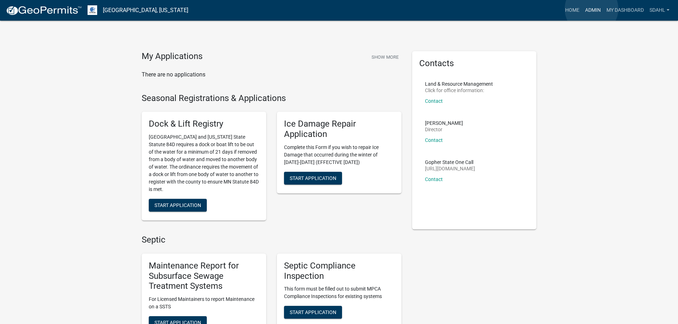
click at [592, 9] on link "Admin" at bounding box center [592, 11] width 21 height 14
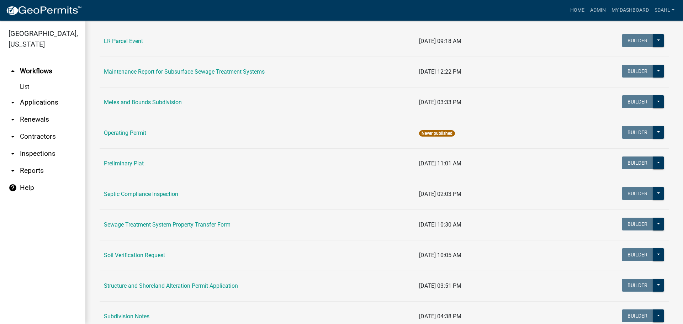
scroll to position [285, 0]
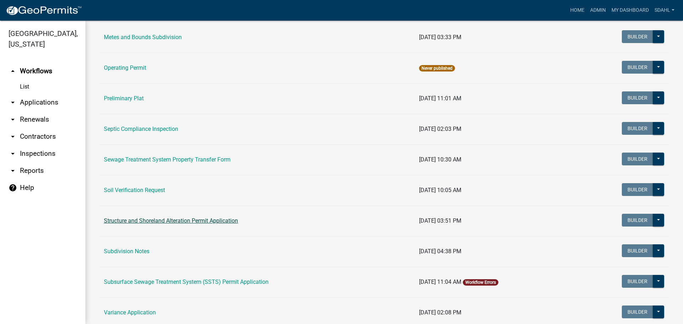
click at [186, 222] on link "Structure and Shoreland Alteration Permit Application" at bounding box center [171, 220] width 134 height 7
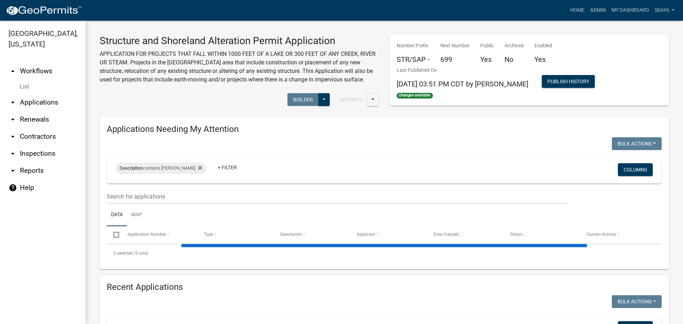
scroll to position [100, 0]
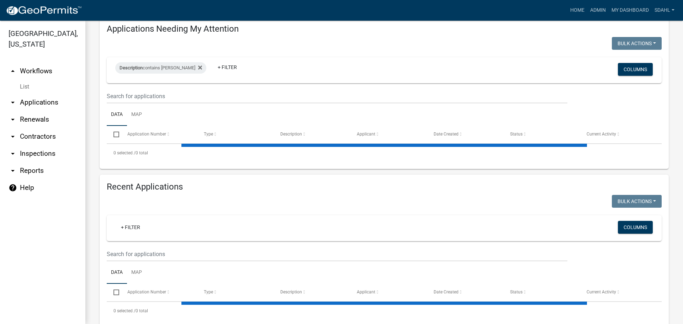
select select "3: 100"
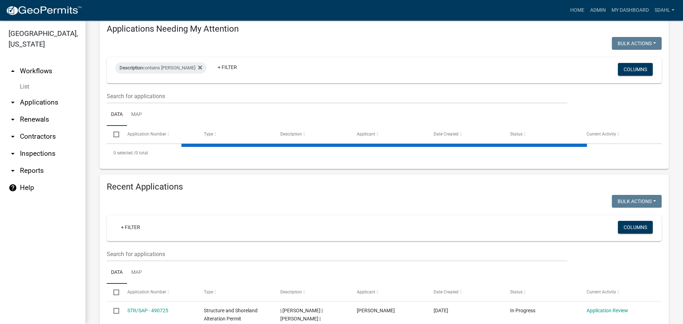
select select "2: 50"
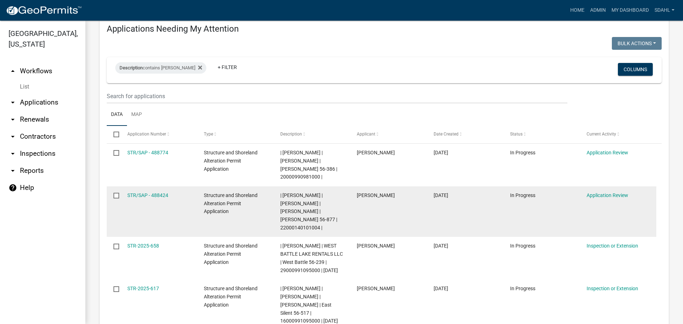
scroll to position [117, 0]
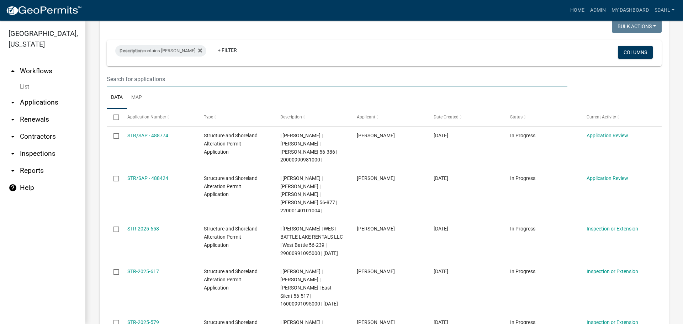
click at [162, 78] on input "text" at bounding box center [337, 79] width 461 height 15
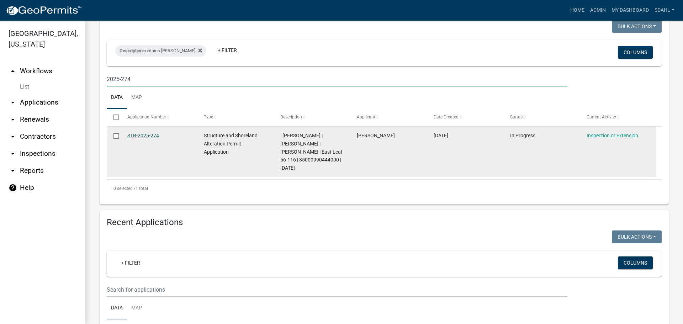
type input "2025-274"
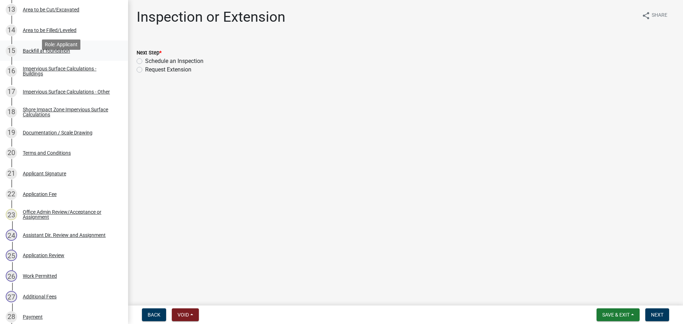
scroll to position [427, 0]
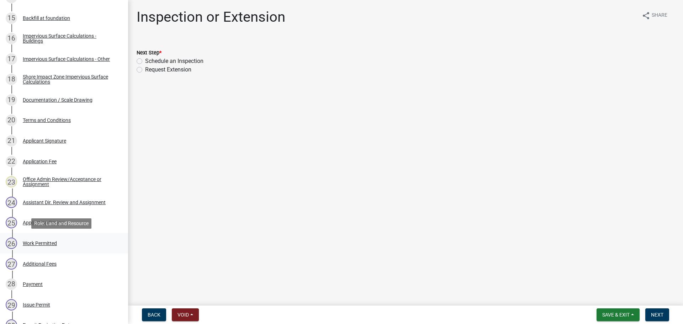
click at [51, 243] on div "Work Permitted" at bounding box center [40, 243] width 34 height 5
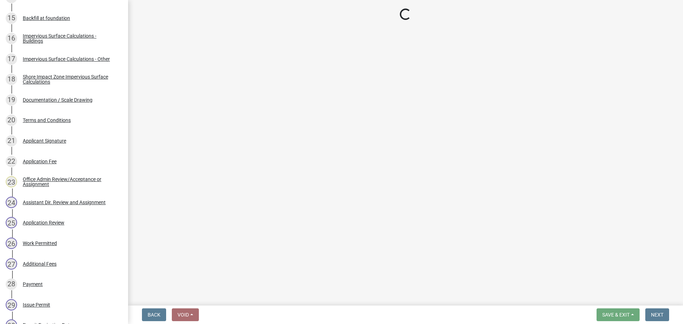
select select "67745ee8-7159-4960-80f9-a638286b467c"
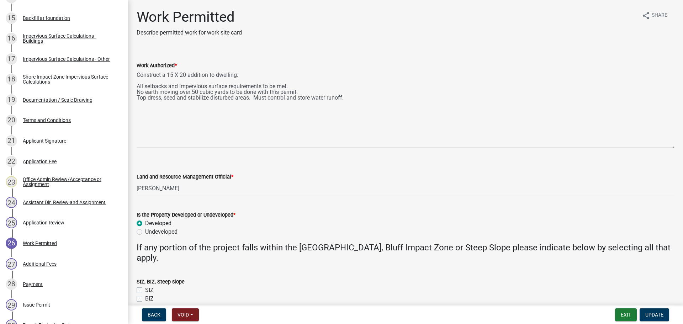
drag, startPoint x: 670, startPoint y: 102, endPoint x: 669, endPoint y: 148, distance: 45.6
click at [669, 148] on div "Work Authorized * Construct a 15 X 20 addition to dwelling. All setbacks and im…" at bounding box center [405, 99] width 549 height 97
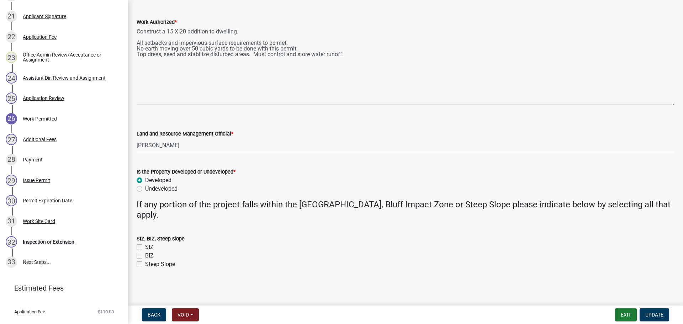
scroll to position [582, 0]
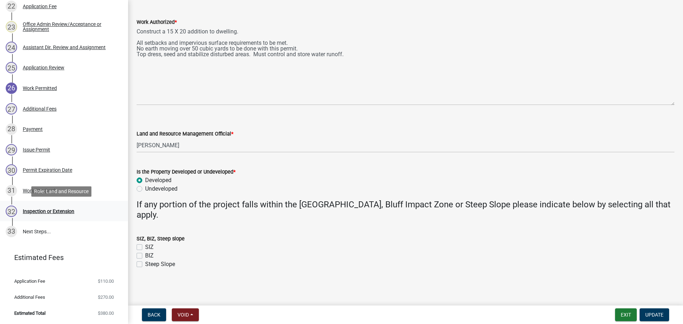
click at [46, 212] on div "Inspection or Extension" at bounding box center [49, 211] width 52 height 5
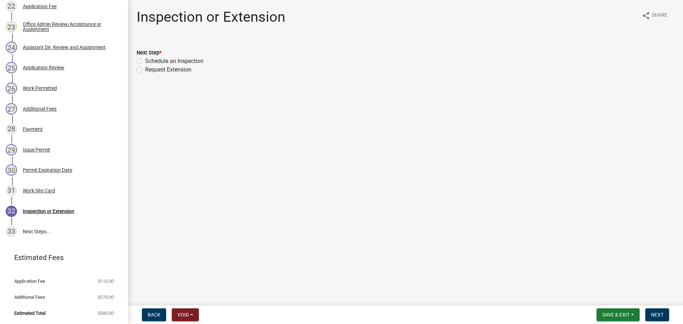
click at [145, 61] on label "Schedule an Inspection" at bounding box center [174, 61] width 58 height 9
click at [145, 61] on input "Schedule an Inspection" at bounding box center [147, 59] width 5 height 5
radio input "true"
click at [658, 311] on button "Next" at bounding box center [658, 315] width 24 height 13
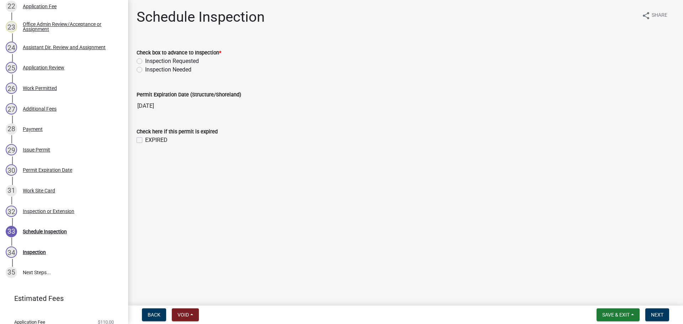
scroll to position [623, 0]
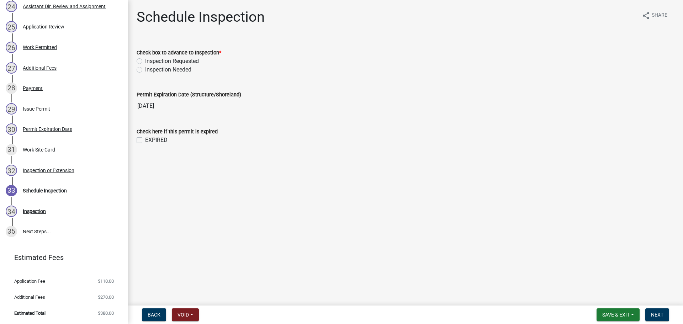
click at [187, 61] on label "Inspection Requested" at bounding box center [172, 61] width 54 height 9
click at [150, 61] on input "Inspection Requested" at bounding box center [147, 59] width 5 height 5
radio input "true"
click at [654, 312] on span "Next" at bounding box center [657, 315] width 12 height 6
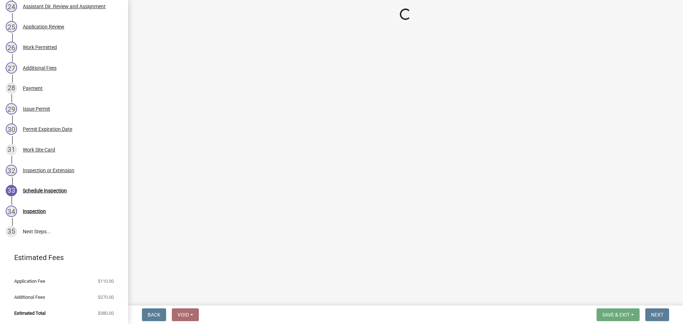
select select "710d5f49-2663-4e73-9718-d0c4e189f5ed"
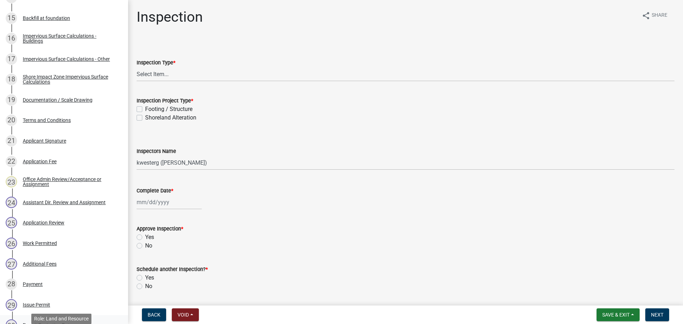
scroll to position [410, 0]
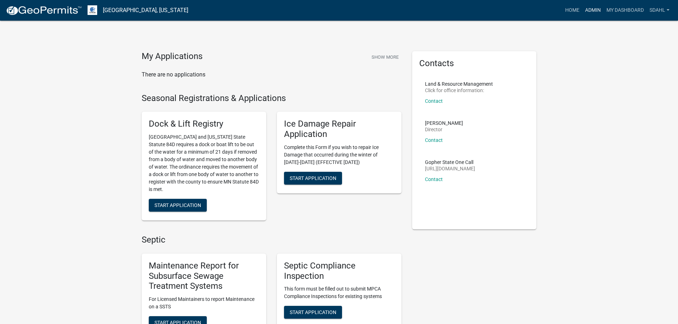
click at [593, 9] on link "Admin" at bounding box center [592, 11] width 21 height 14
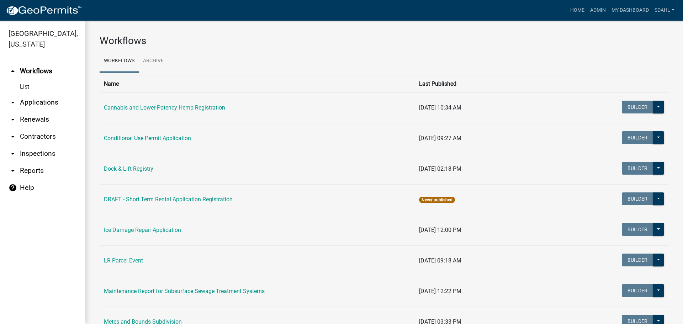
drag, startPoint x: 53, startPoint y: 103, endPoint x: 88, endPoint y: 99, distance: 34.8
click at [53, 103] on link "arrow_drop_down Applications" at bounding box center [42, 102] width 85 height 17
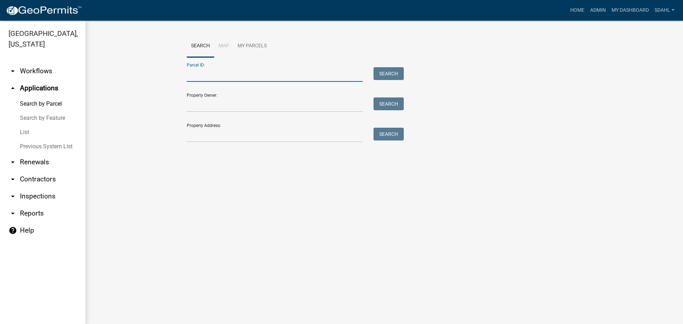
click at [203, 75] on input "Parcel ID:" at bounding box center [275, 74] width 176 height 15
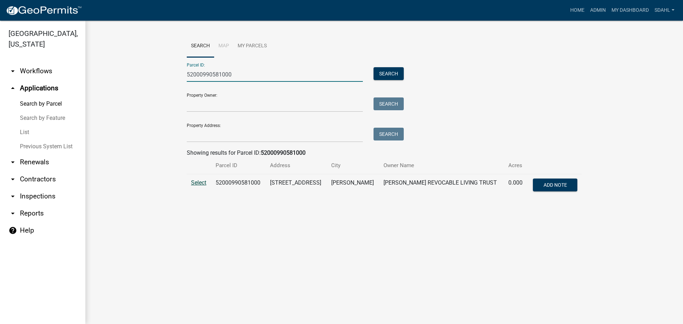
type input "52000990581000"
click at [197, 184] on span "Select" at bounding box center [198, 182] width 15 height 7
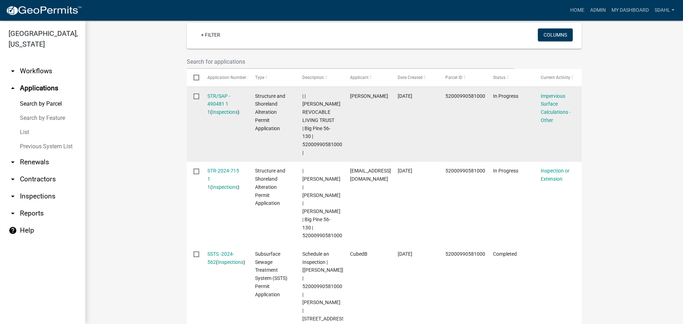
scroll to position [178, 0]
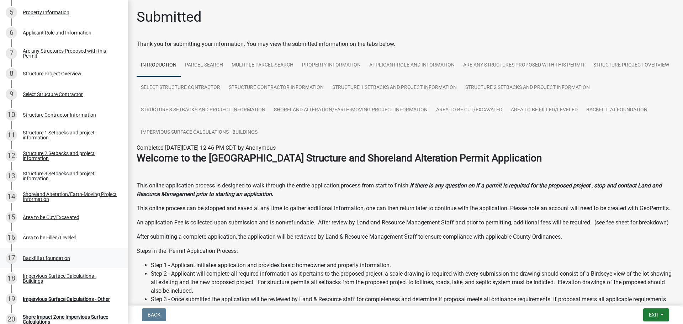
click at [39, 254] on div "17 Backfill at foundation" at bounding box center [61, 258] width 111 height 11
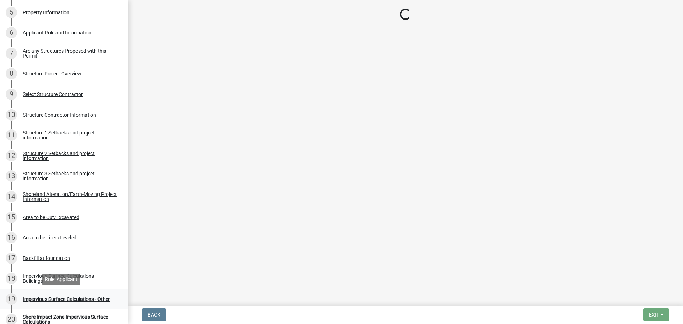
click at [39, 297] on div "Impervious Surface Calculations - Other" at bounding box center [66, 299] width 87 height 5
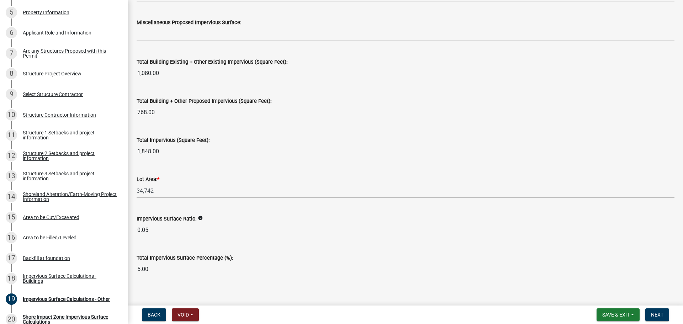
scroll to position [770, 0]
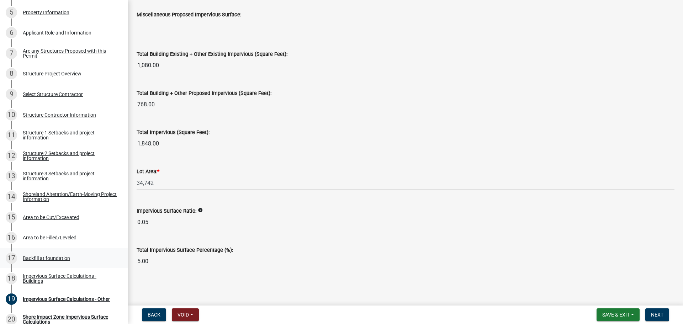
click at [41, 257] on div "Backfill at foundation" at bounding box center [46, 258] width 47 height 5
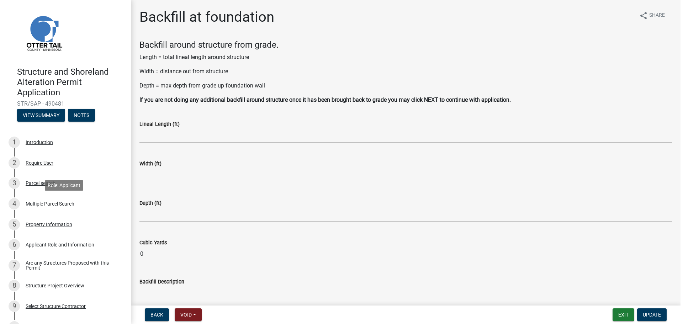
scroll to position [0, 0]
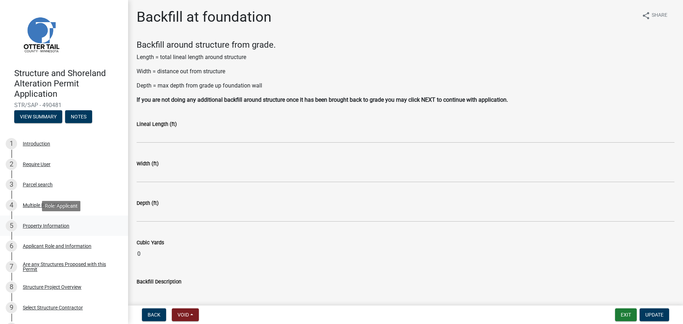
click at [36, 222] on div "5 Property Information" at bounding box center [61, 225] width 111 height 11
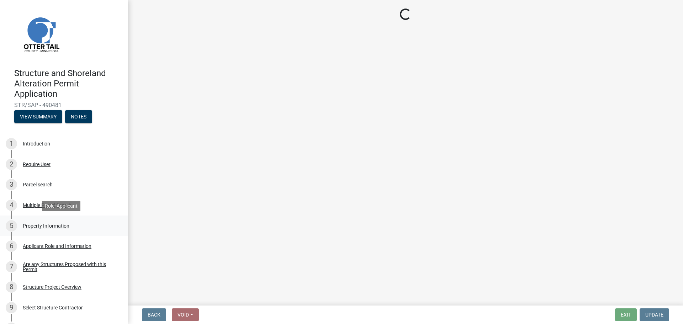
select select "7a383bc9-1ab3-45d1-a8e2-10abd99d8c01"
select select "91995f90-6606-463b-bec3-c5862f147548"
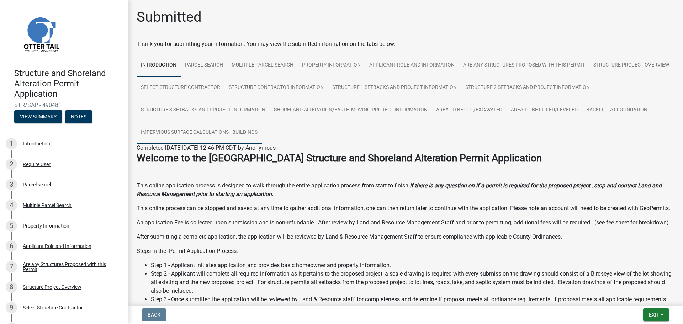
click at [262, 132] on link "Impervious Surface Calculations - Buildings" at bounding box center [199, 132] width 125 height 23
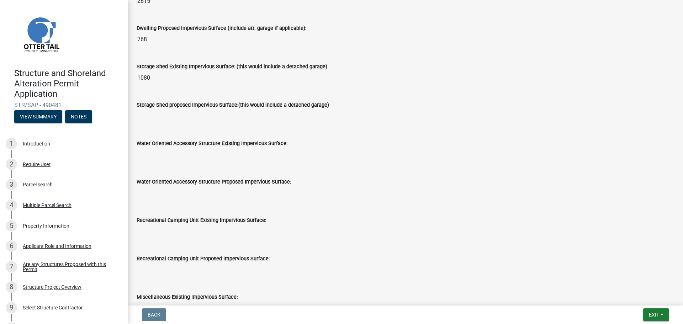
scroll to position [90, 0]
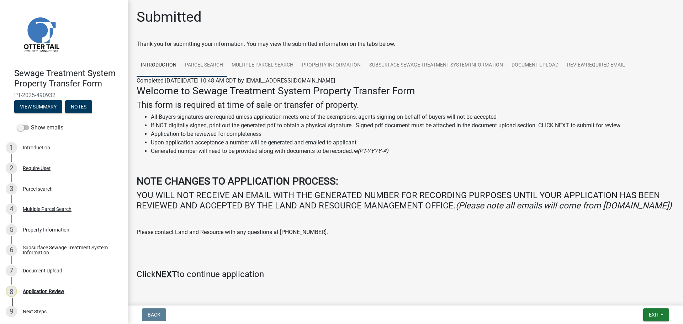
click at [202, 65] on link "Parcel search" at bounding box center [204, 65] width 47 height 23
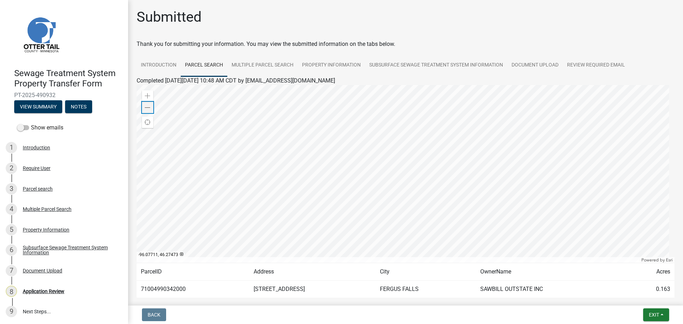
click at [147, 111] on div "Zoom out" at bounding box center [147, 107] width 11 height 11
click at [257, 63] on link "Multiple Parcel Search" at bounding box center [262, 65] width 70 height 23
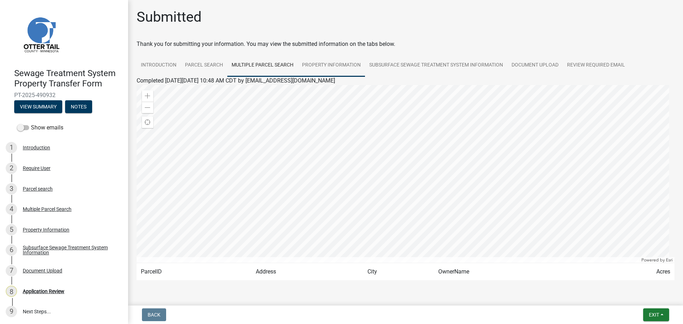
click at [331, 68] on link "Property Information" at bounding box center [331, 65] width 67 height 23
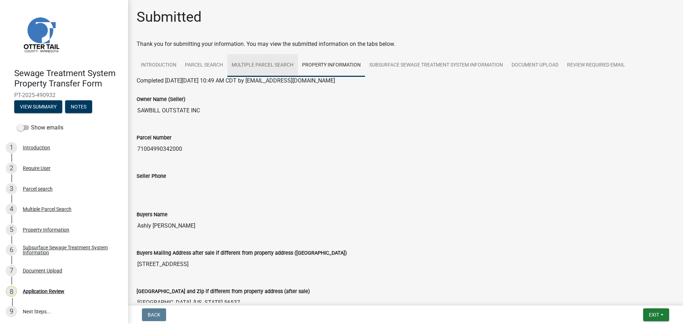
click at [258, 66] on link "Multiple Parcel Search" at bounding box center [262, 65] width 70 height 23
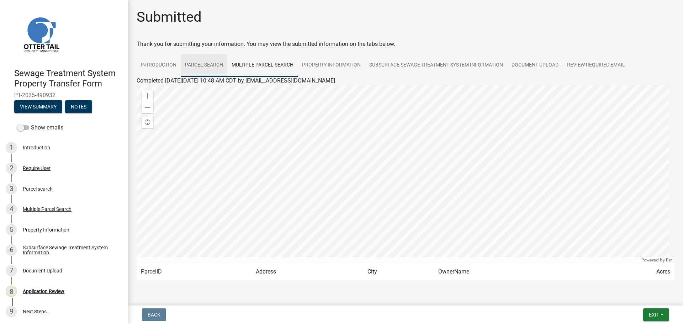
click at [206, 68] on link "Parcel search" at bounding box center [204, 65] width 47 height 23
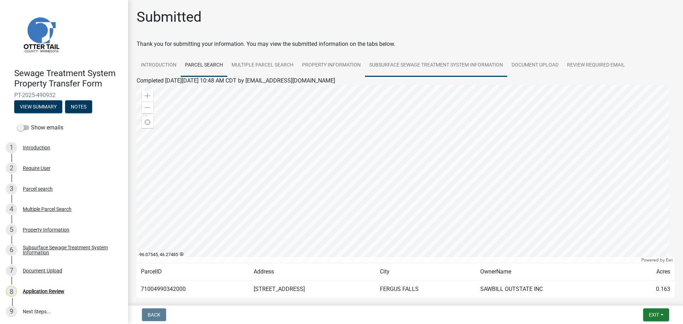
click at [430, 69] on link "Subsurface Sewage Treatment System Information" at bounding box center [436, 65] width 142 height 23
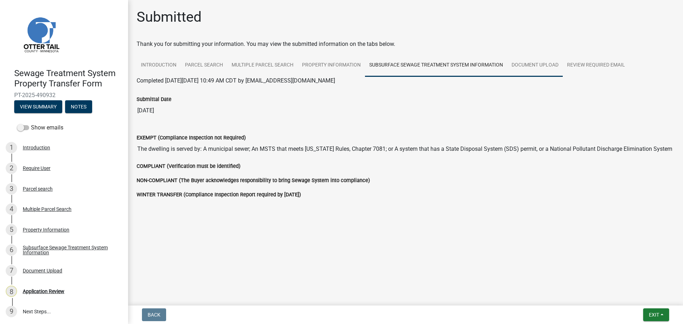
click at [544, 62] on link "Document Upload" at bounding box center [536, 65] width 56 height 23
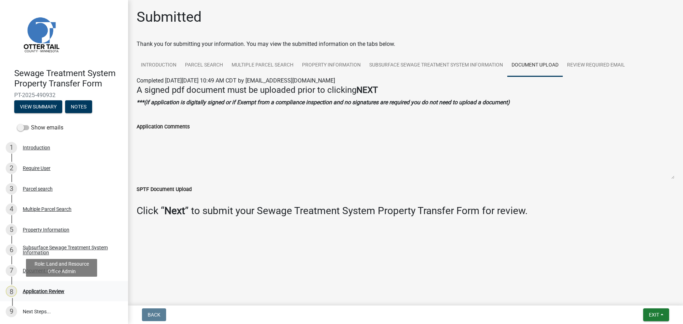
click at [43, 291] on div "Application Review" at bounding box center [44, 291] width 42 height 5
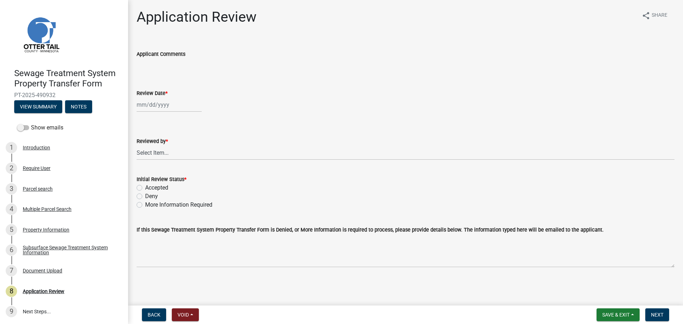
select select "10"
select select "2025"
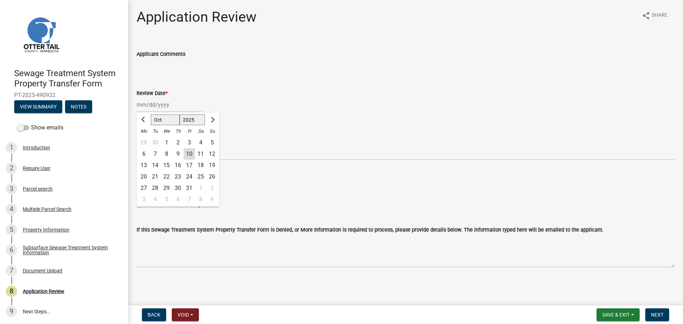
click at [167, 106] on div "Jan Feb Mar Apr May Jun Jul Aug Sep Oct Nov Dec 1525 1526 1527 1528 1529 1530 1…" at bounding box center [169, 105] width 65 height 15
click at [191, 153] on div "10" at bounding box center [189, 153] width 11 height 11
type input "10/10/2025"
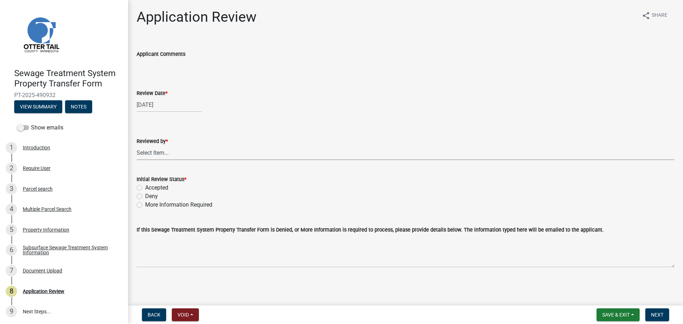
click at [191, 153] on select "Select Item... Alexis Newark Amy Busko Andrea Perales Brittany Tollefson Christ…" at bounding box center [406, 153] width 538 height 15
click at [137, 146] on select "Select Item... Alexis Newark Amy Busko Andrea Perales Brittany Tollefson Christ…" at bounding box center [406, 153] width 538 height 15
select select "67745ee8-7159-4960-80f9-a638286b467c"
click at [163, 184] on label "Accepted" at bounding box center [156, 188] width 23 height 9
click at [150, 184] on input "Accepted" at bounding box center [147, 186] width 5 height 5
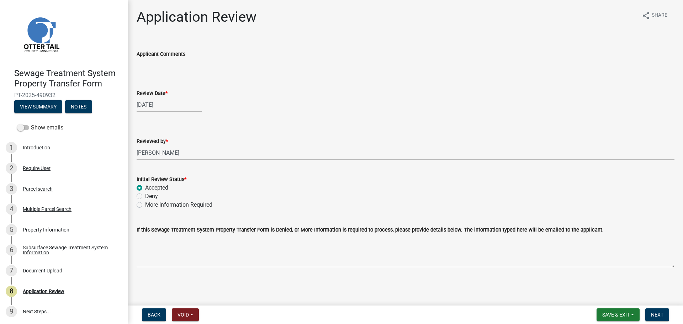
radio input "true"
click at [663, 308] on nav "Back Void Withdraw Lock Expire Void Save & Exit Save Save & Exit Next" at bounding box center [405, 315] width 555 height 19
click at [661, 311] on button "Next" at bounding box center [658, 315] width 24 height 13
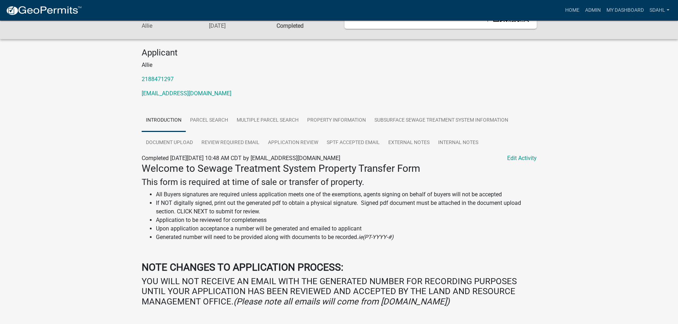
scroll to position [30, 0]
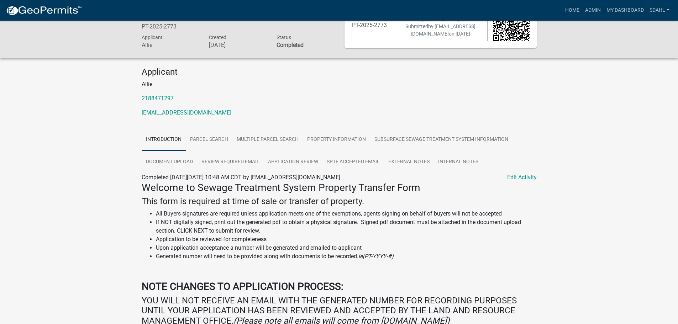
click at [463, 115] on p "allie@mntitleco.com" at bounding box center [339, 113] width 395 height 9
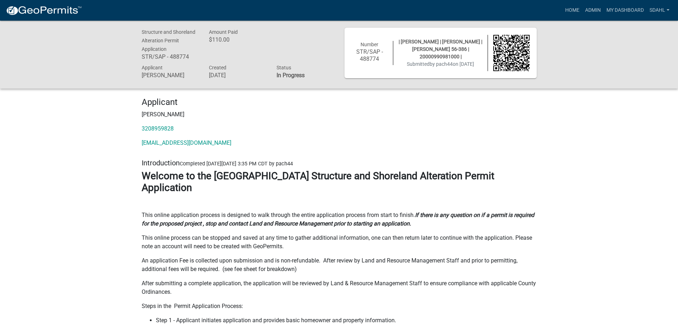
scroll to position [7973, 0]
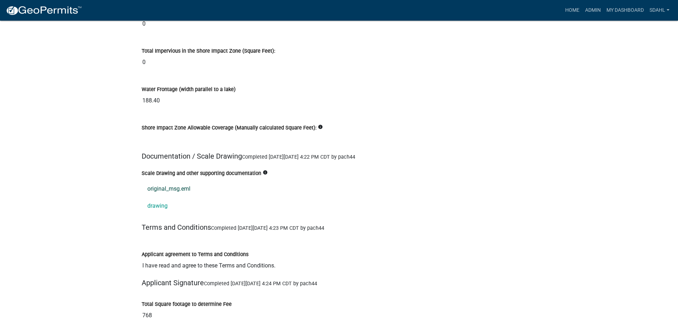
click at [166, 180] on link "original_msg.eml" at bounding box center [339, 188] width 395 height 17
